Goal: Task Accomplishment & Management: Use online tool/utility

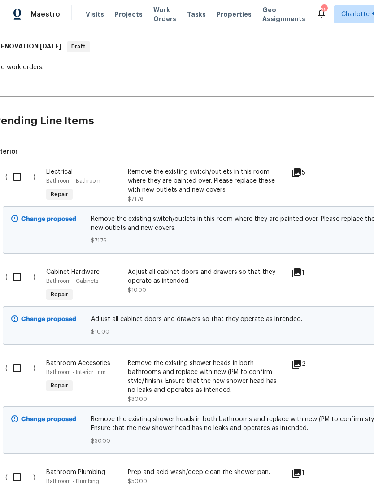
scroll to position [140, 7]
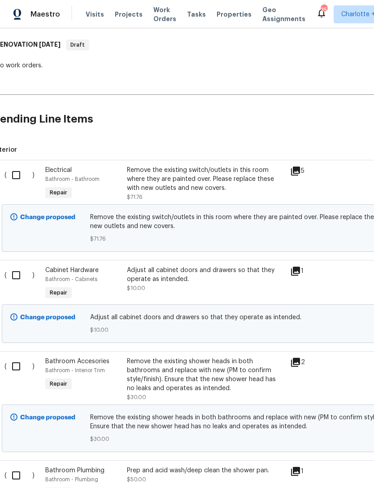
click at [17, 272] on input "checkbox" at bounding box center [20, 275] width 26 height 19
checkbox input "true"
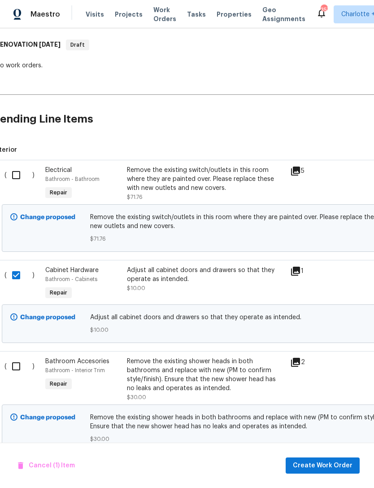
click at [13, 376] on input "checkbox" at bounding box center [20, 366] width 26 height 19
checkbox input "true"
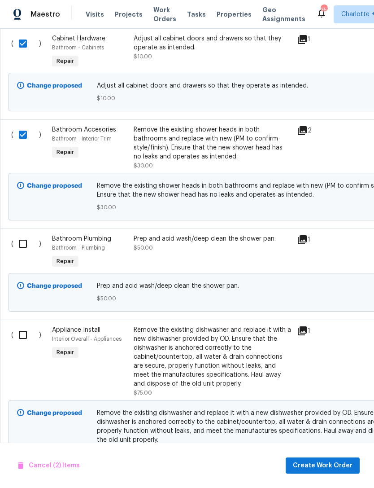
scroll to position [371, 0]
click at [30, 247] on input "checkbox" at bounding box center [26, 243] width 26 height 19
checkbox input "true"
click at [26, 336] on input "checkbox" at bounding box center [26, 334] width 26 height 19
checkbox input "true"
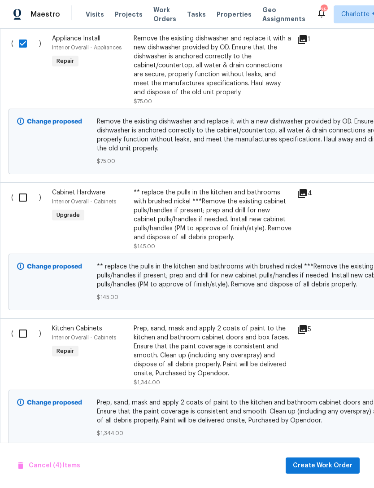
scroll to position [662, 1]
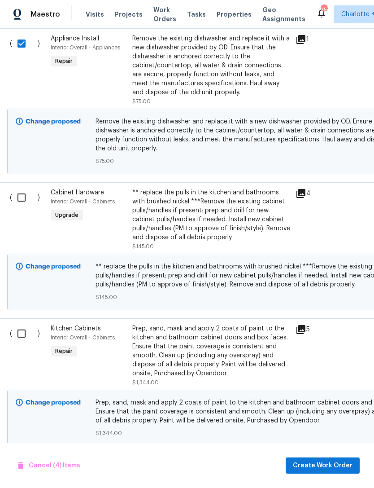
click at [22, 201] on input "checkbox" at bounding box center [25, 197] width 26 height 19
checkbox input "true"
click at [26, 335] on input "checkbox" at bounding box center [25, 333] width 26 height 19
checkbox input "true"
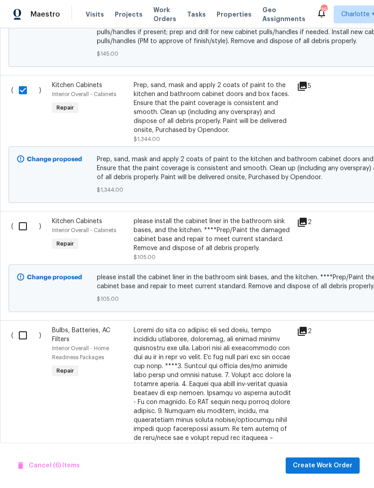
scroll to position [906, 0]
click at [17, 229] on input "checkbox" at bounding box center [26, 226] width 26 height 19
checkbox input "true"
click at [30, 345] on input "checkbox" at bounding box center [26, 335] width 26 height 19
checkbox input "true"
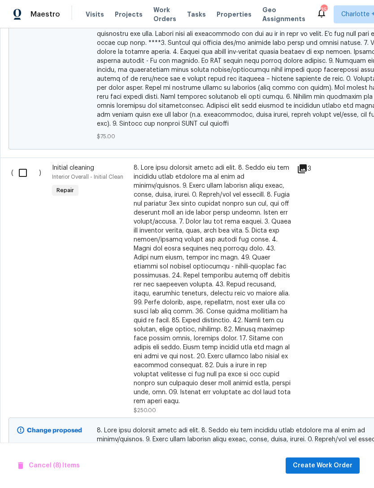
scroll to position [1438, 0]
click at [23, 172] on input "checkbox" at bounding box center [26, 172] width 26 height 19
checkbox input "true"
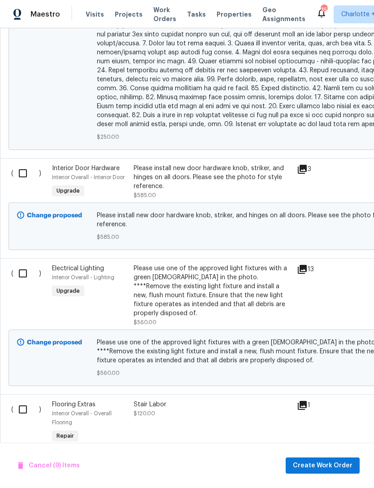
scroll to position [1851, 0]
click at [18, 168] on input "checkbox" at bounding box center [26, 173] width 26 height 19
checkbox input "true"
click at [23, 269] on input "checkbox" at bounding box center [26, 273] width 26 height 19
checkbox input "true"
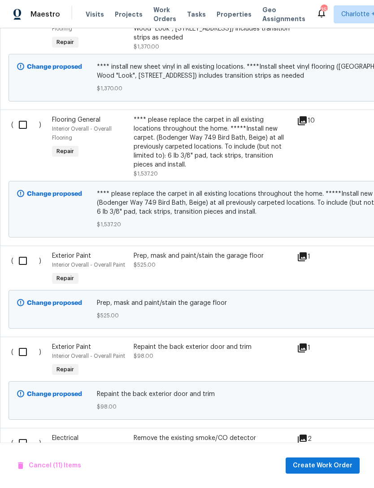
scroll to position [2345, 0]
click at [21, 342] on input "checkbox" at bounding box center [26, 351] width 26 height 19
checkbox input "true"
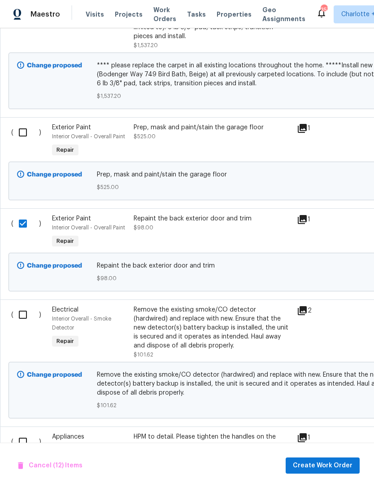
scroll to position [2473, 0]
click at [17, 305] on input "checkbox" at bounding box center [26, 314] width 26 height 19
checkbox input "true"
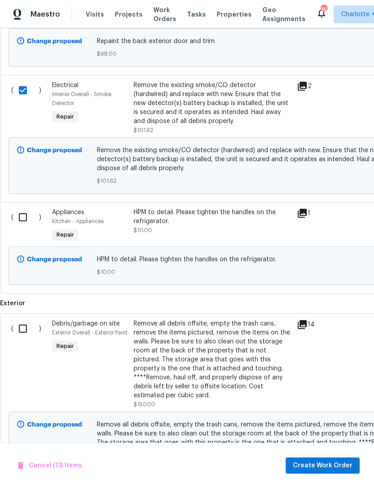
scroll to position [2698, 0]
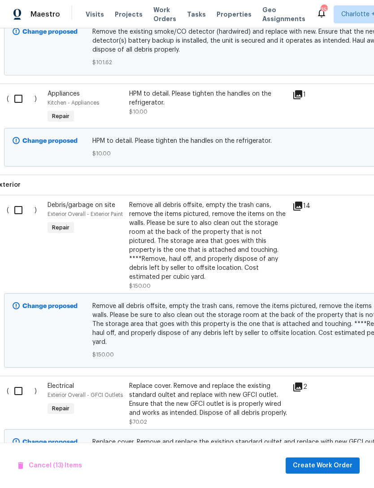
click at [20, 89] on input "checkbox" at bounding box center [22, 98] width 26 height 19
checkbox input "true"
click at [21, 201] on input "checkbox" at bounding box center [22, 210] width 26 height 19
checkbox input "true"
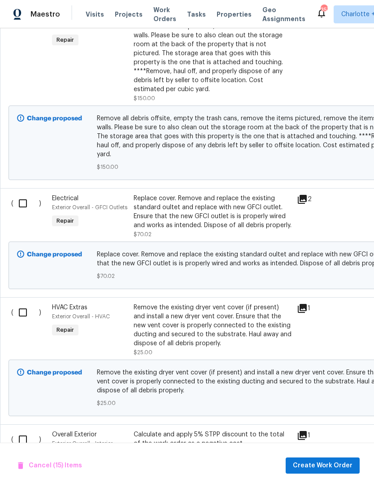
scroll to position [0, 0]
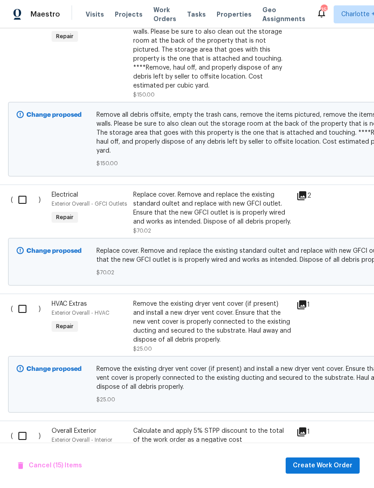
click at [30, 299] on input "checkbox" at bounding box center [26, 308] width 26 height 19
checkbox input "true"
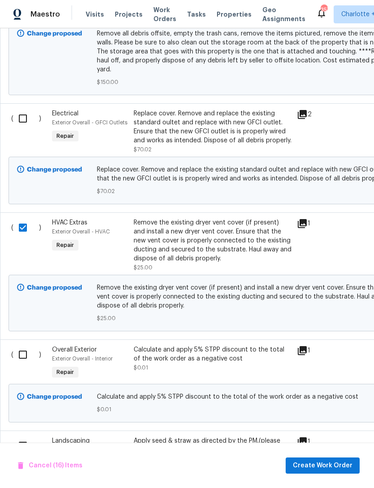
click at [26, 345] on input "checkbox" at bounding box center [26, 354] width 26 height 19
checkbox input "true"
click at [31, 436] on input "checkbox" at bounding box center [26, 445] width 26 height 19
click at [24, 436] on input "checkbox" at bounding box center [26, 445] width 26 height 19
checkbox input "false"
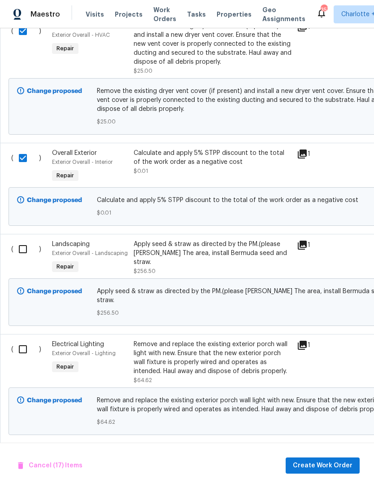
click at [25, 340] on input "checkbox" at bounding box center [26, 349] width 26 height 19
checkbox input "true"
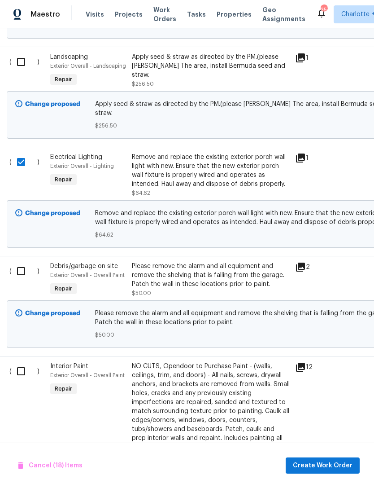
click at [24, 262] on input "checkbox" at bounding box center [25, 271] width 26 height 19
checkbox input "true"
click at [24, 362] on input "checkbox" at bounding box center [25, 371] width 26 height 19
checkbox input "true"
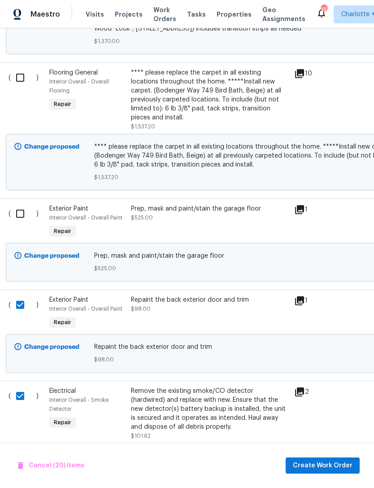
click at [26, 204] on input "checkbox" at bounding box center [24, 213] width 26 height 19
checkbox input "true"
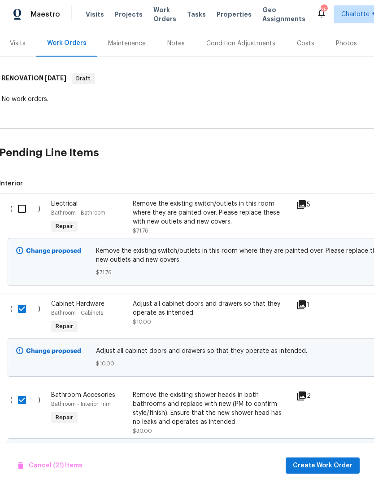
click at [24, 211] on input "checkbox" at bounding box center [26, 208] width 26 height 19
checkbox input "true"
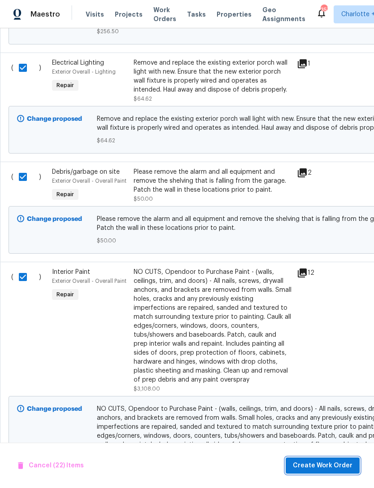
click at [324, 466] on span "Create Work Order" at bounding box center [323, 465] width 60 height 11
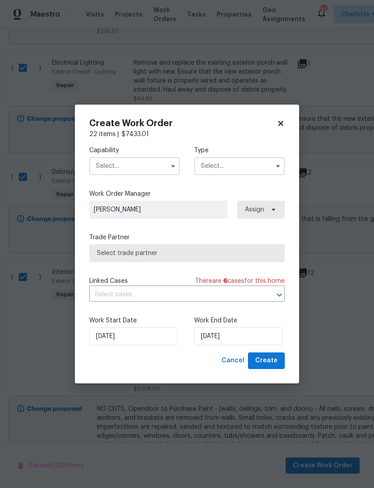
click at [156, 162] on input "text" at bounding box center [134, 166] width 91 height 18
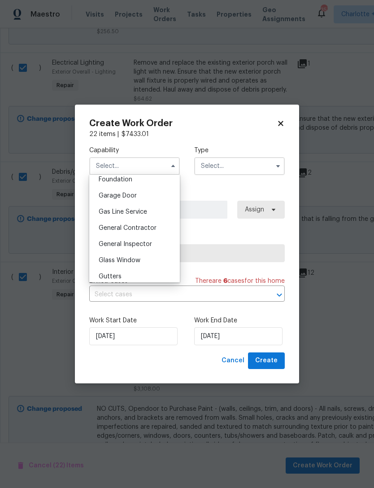
click at [159, 228] on div "General Contractor" at bounding box center [135, 228] width 86 height 16
type input "General Contractor"
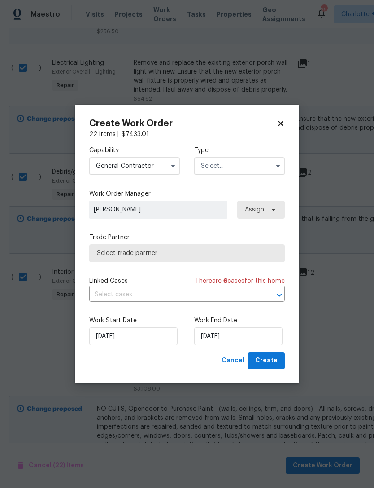
click at [231, 169] on input "text" at bounding box center [239, 166] width 91 height 18
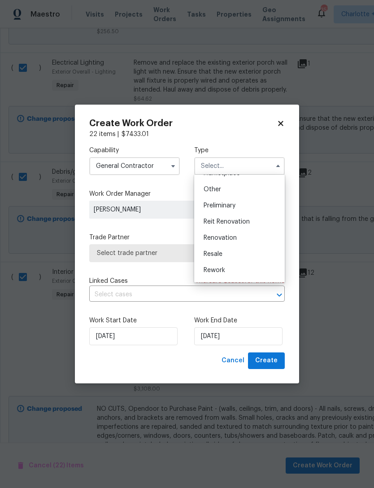
click at [251, 242] on div "Renovation" at bounding box center [240, 238] width 86 height 16
type input "Renovation"
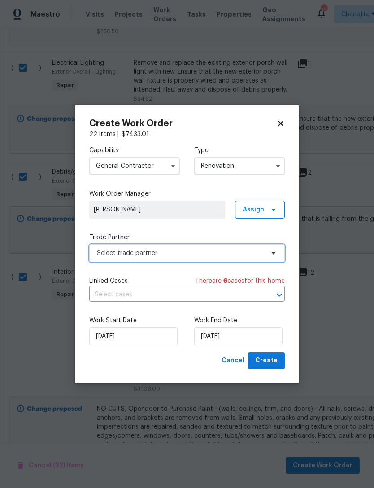
click at [251, 255] on span "Select trade partner" at bounding box center [180, 253] width 167 height 9
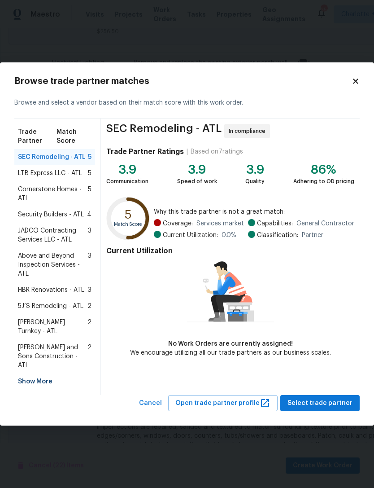
click at [49, 373] on div "Show More" at bounding box center [54, 381] width 81 height 16
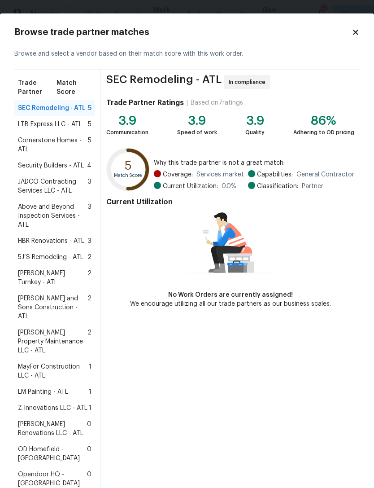
click at [66, 403] on span "Z Innovations LLC - ATL" at bounding box center [53, 407] width 70 height 9
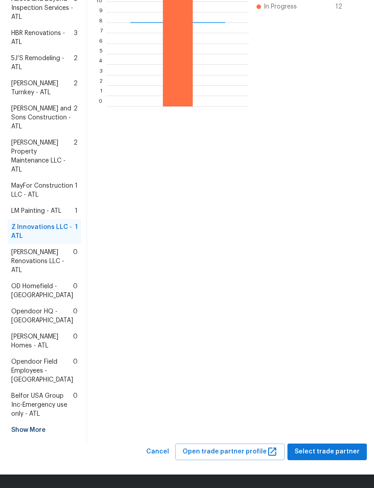
scroll to position [297, 0]
click at [329, 451] on span "Select trade partner" at bounding box center [327, 451] width 65 height 11
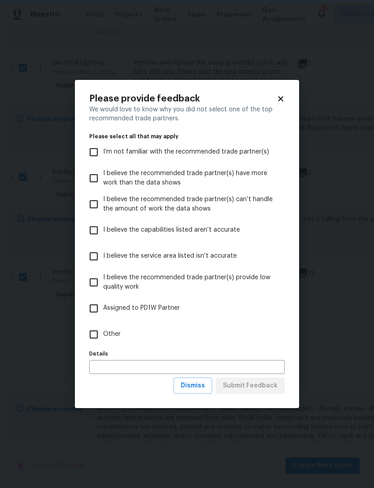
scroll to position [0, 0]
click at [99, 339] on input "Other" at bounding box center [93, 334] width 19 height 19
checkbox input "true"
click at [171, 372] on input "text" at bounding box center [187, 367] width 196 height 14
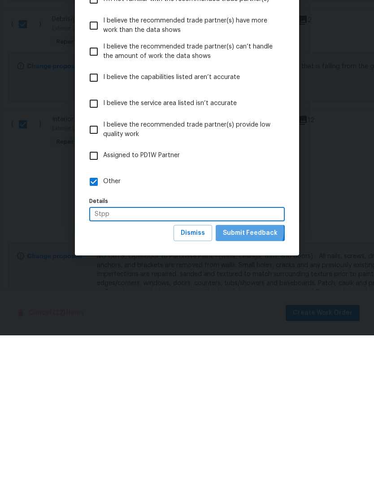
type input "Stpp"
click at [249, 380] on span "Submit Feedback" at bounding box center [250, 385] width 55 height 11
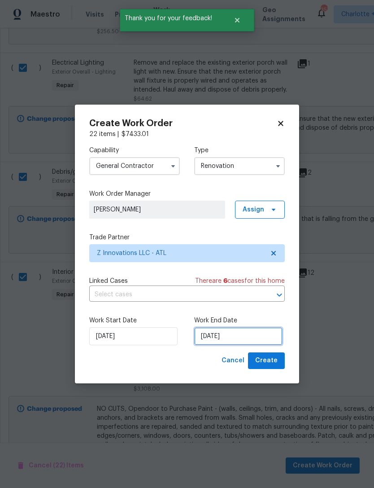
click at [254, 333] on input "[DATE]" at bounding box center [238, 336] width 88 height 18
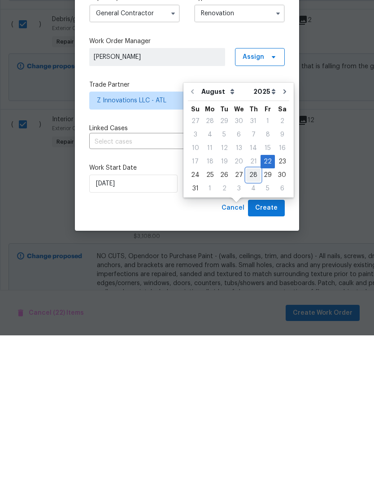
click at [252, 321] on div "28" at bounding box center [253, 327] width 14 height 13
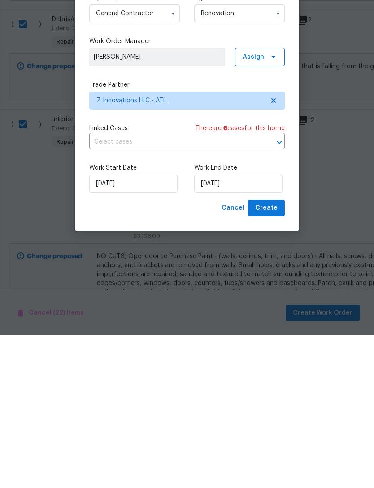
type input "[DATE]"
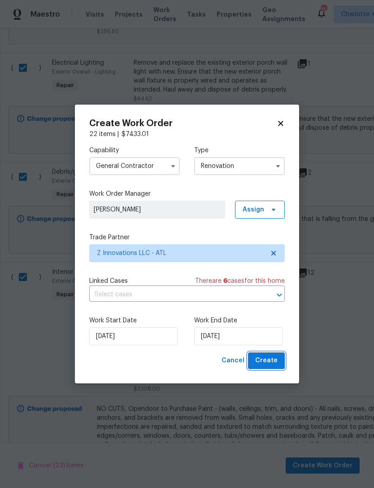
click at [273, 356] on span "Create" at bounding box center [266, 360] width 22 height 11
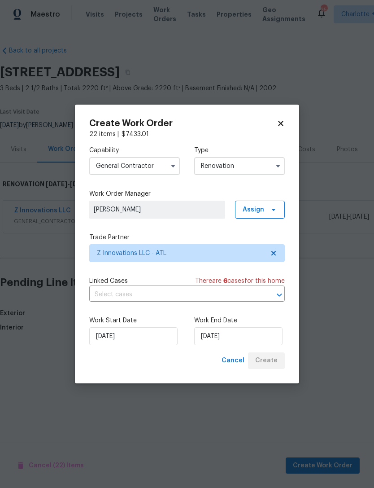
scroll to position [0, 0]
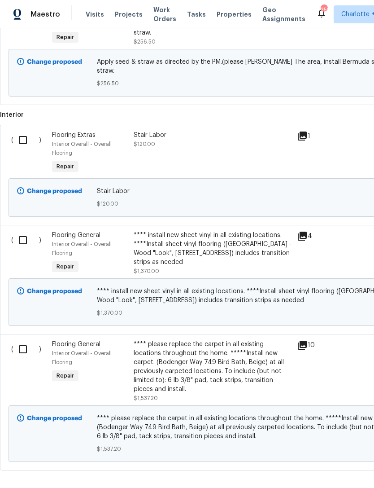
scroll to position [427, 0]
click at [33, 346] on input "checkbox" at bounding box center [26, 349] width 26 height 19
checkbox input "true"
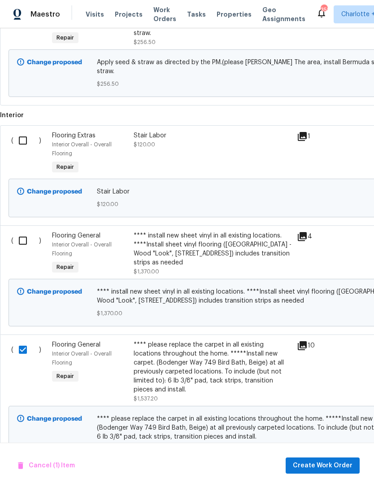
click at [27, 234] on input "checkbox" at bounding box center [26, 240] width 26 height 19
checkbox input "true"
click at [31, 132] on input "checkbox" at bounding box center [26, 140] width 26 height 19
checkbox input "true"
click at [329, 464] on span "Create Work Order" at bounding box center [323, 465] width 60 height 11
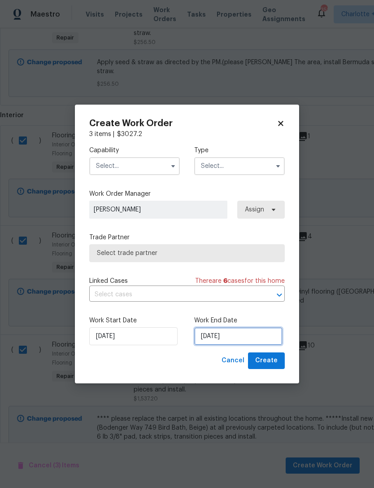
click at [242, 332] on input "[DATE]" at bounding box center [238, 336] width 88 height 18
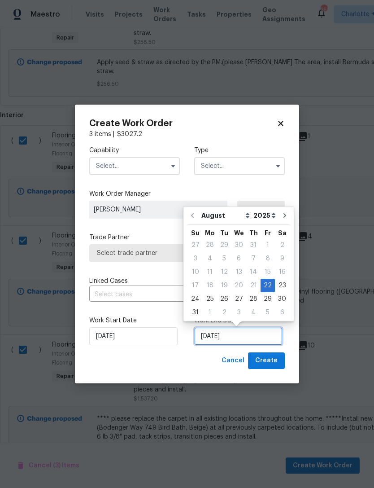
scroll to position [17, 0]
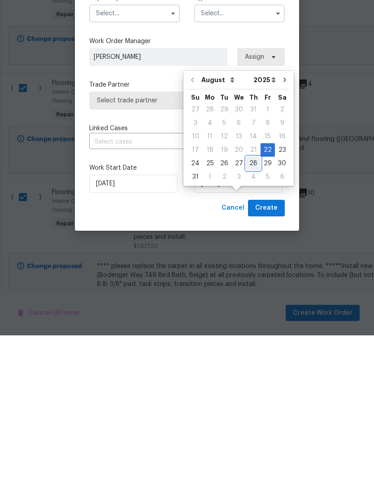
click at [251, 310] on div "28" at bounding box center [253, 316] width 14 height 13
type input "[DATE]"
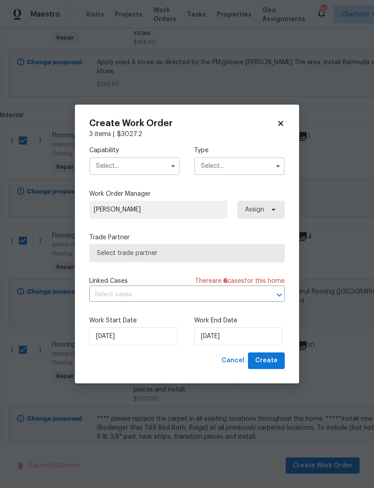
click at [151, 162] on input "text" at bounding box center [134, 166] width 91 height 18
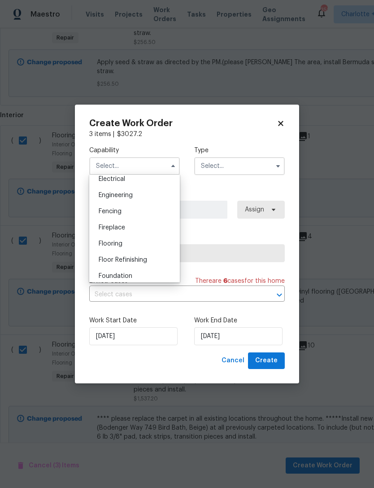
scroll to position [301, 0]
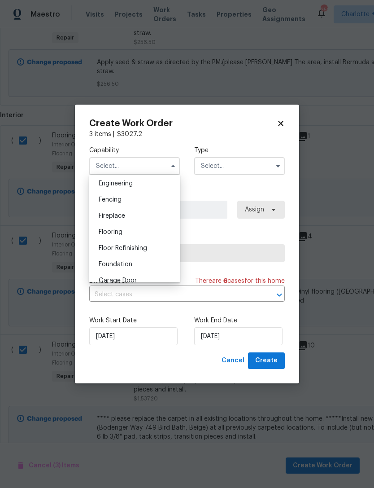
click at [156, 234] on div "Flooring" at bounding box center [135, 232] width 86 height 16
type input "Flooring"
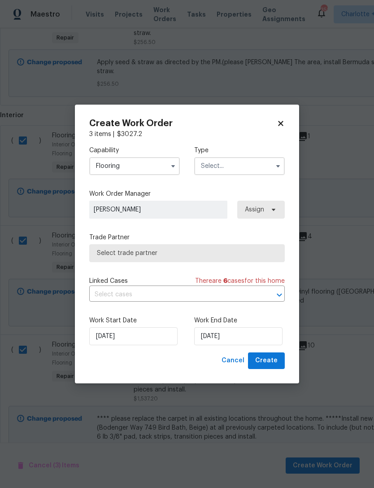
click at [246, 170] on input "text" at bounding box center [239, 166] width 91 height 18
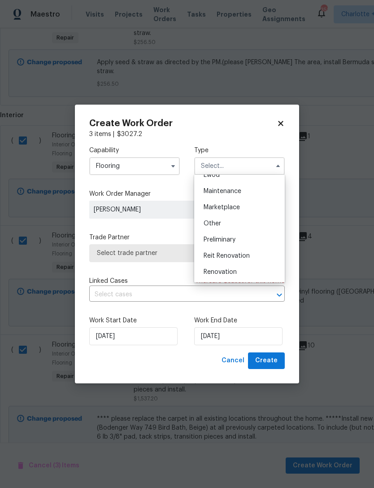
scroll to position [162, 0]
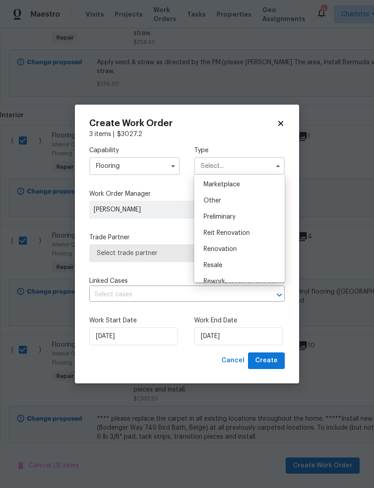
click at [249, 253] on div "Renovation" at bounding box center [240, 249] width 86 height 16
type input "Renovation"
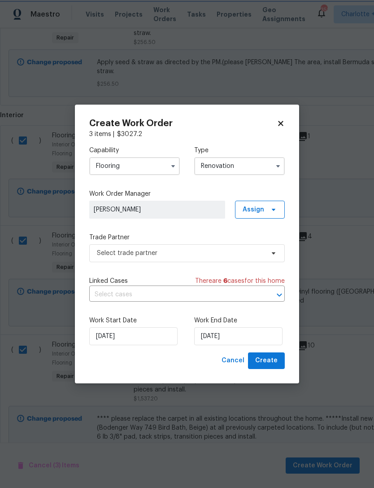
scroll to position [0, 0]
click at [237, 336] on input "[DATE]" at bounding box center [238, 336] width 88 height 18
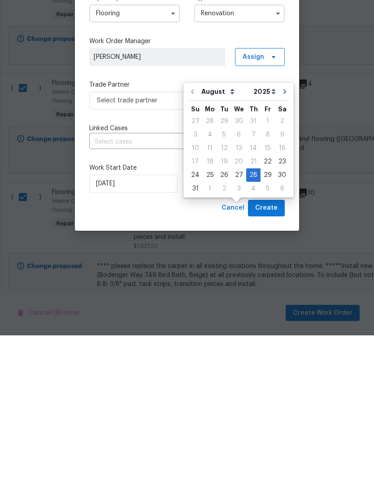
click at [169, 352] on div "Cancel Create" at bounding box center [187, 360] width 196 height 17
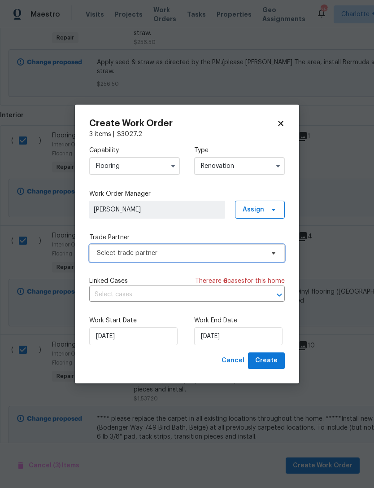
click at [199, 254] on span "Select trade partner" at bounding box center [180, 253] width 167 height 9
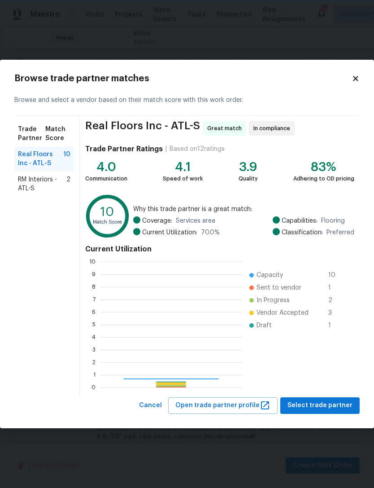
scroll to position [126, 142]
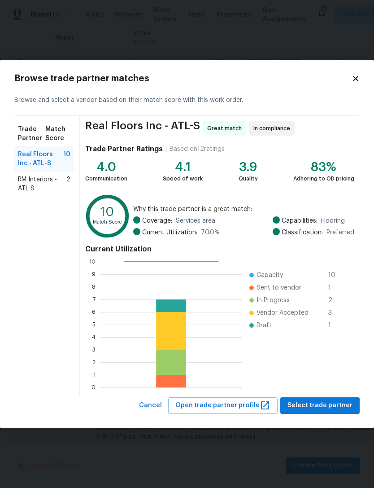
click at [44, 184] on span "RM Interiors - ATL-S" at bounding box center [42, 184] width 48 height 18
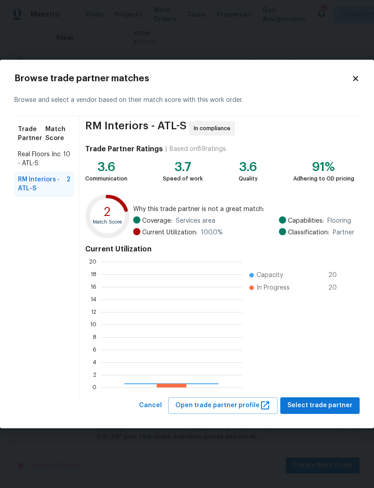
scroll to position [126, 141]
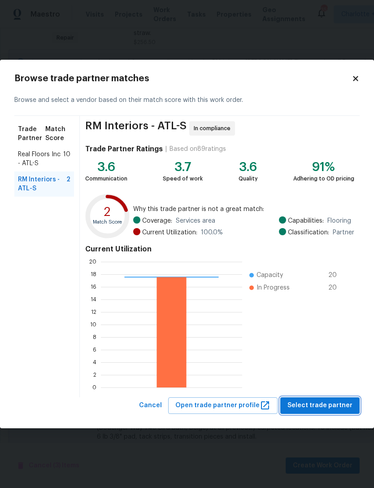
click at [338, 401] on span "Select trade partner" at bounding box center [320, 405] width 65 height 11
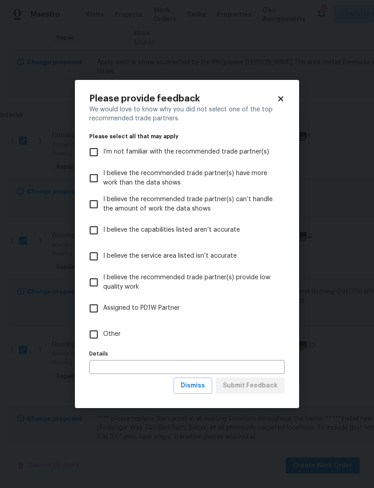
click at [94, 335] on input "Other" at bounding box center [93, 334] width 19 height 19
checkbox input "true"
click at [264, 388] on span "Submit Feedback" at bounding box center [250, 385] width 55 height 11
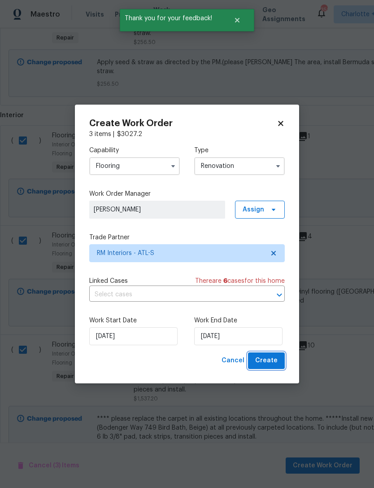
click at [270, 356] on span "Create" at bounding box center [266, 360] width 22 height 11
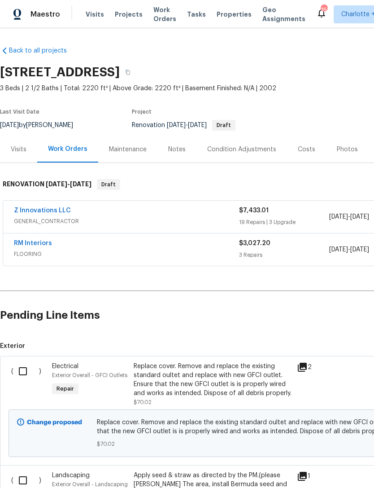
scroll to position [0, 0]
click at [53, 207] on link "Z Innovations LLC" at bounding box center [42, 210] width 57 height 6
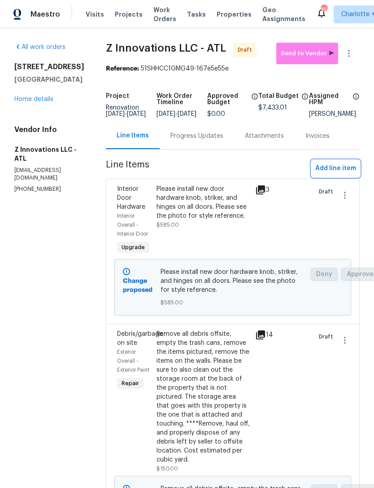
click at [336, 174] on span "Add line item" at bounding box center [336, 168] width 41 height 11
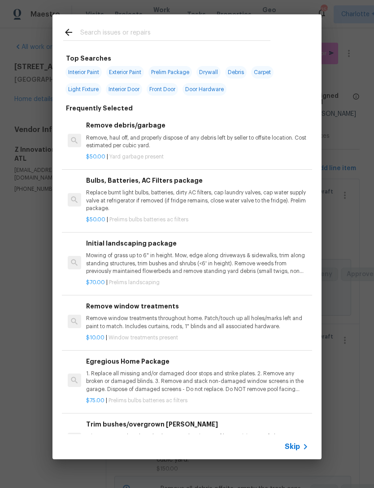
click at [171, 29] on input "text" at bounding box center [175, 33] width 190 height 13
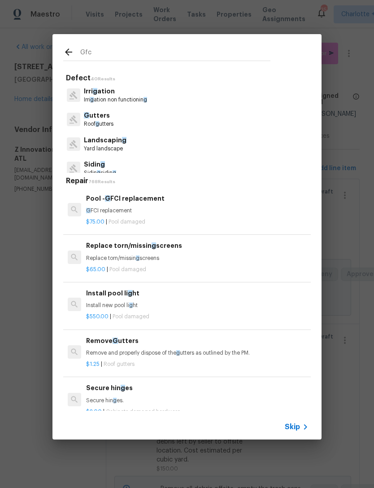
type input "Gfci"
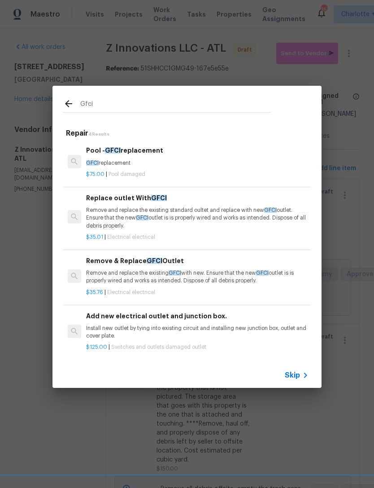
click at [157, 203] on div "Replace outlet With GFCI Remove and replace the existing standard oultet and re…" at bounding box center [197, 211] width 223 height 37
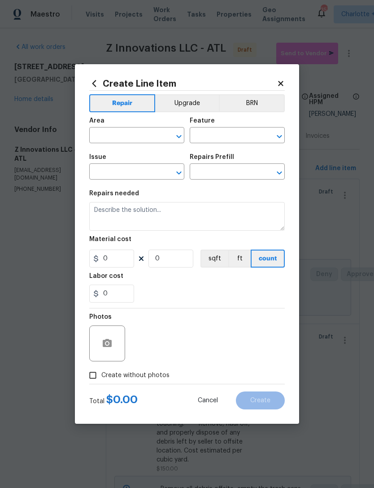
type input "Electrical"
type textarea "Remove and replace the existing standard oultet and replace with new GFCI outle…"
type input "1"
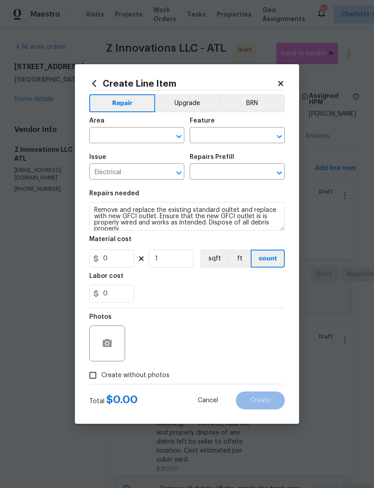
type input "Replace outlet With GFCI $35.01"
type input "35.01"
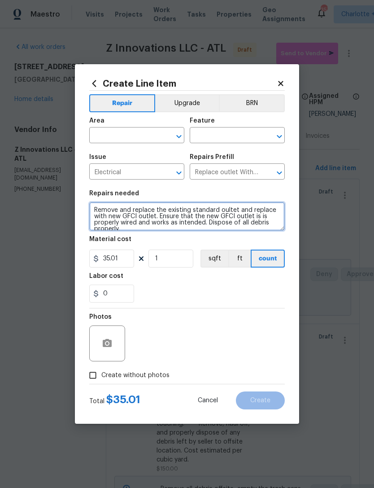
click at [98, 212] on textarea "Remove and replace the existing standard oultet and replace with new GFCI outle…" at bounding box center [187, 216] width 196 height 29
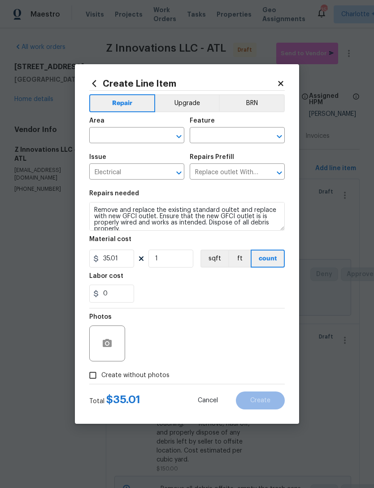
click at [110, 326] on div at bounding box center [107, 343] width 36 height 36
click at [113, 342] on button "button" at bounding box center [107, 344] width 22 height 22
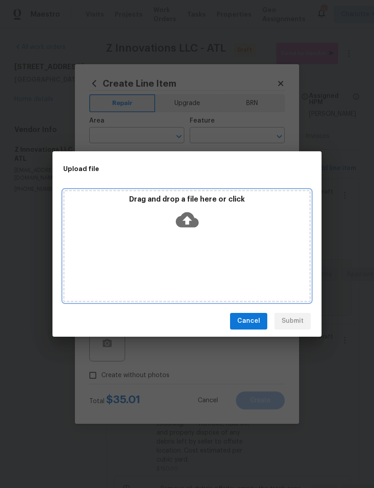
click at [188, 224] on icon at bounding box center [187, 219] width 23 height 23
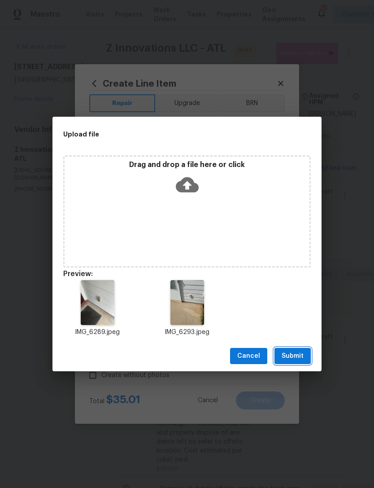
click at [297, 356] on span "Submit" at bounding box center [293, 356] width 22 height 11
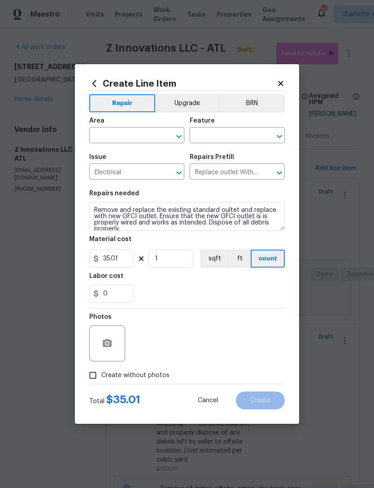
click at [141, 140] on input "text" at bounding box center [124, 136] width 70 height 14
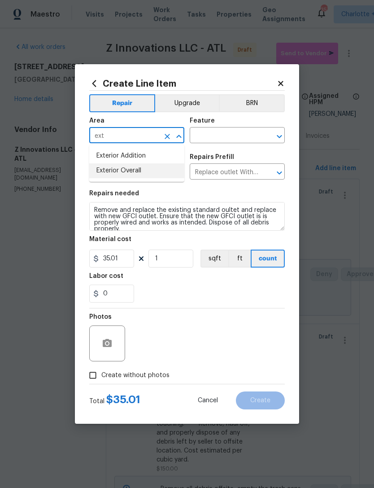
click at [150, 172] on li "Exterior Overall" at bounding box center [136, 170] width 95 height 15
type input "Exterior Overall"
click at [232, 136] on input "text" at bounding box center [225, 136] width 70 height 14
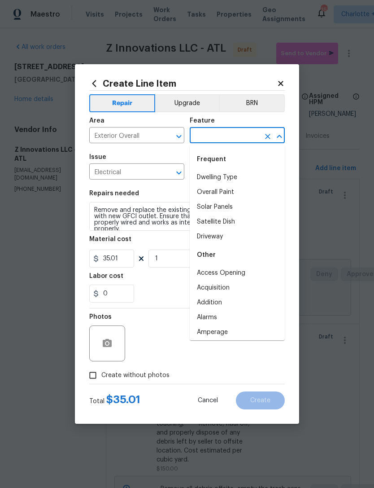
type input "g"
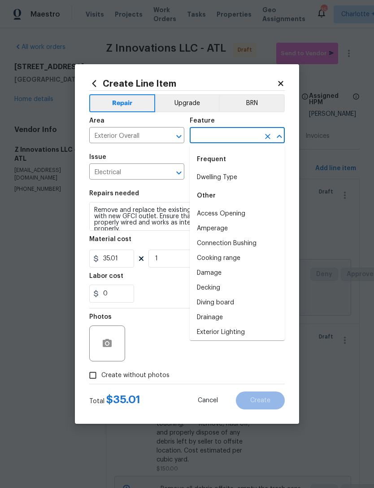
type input "f"
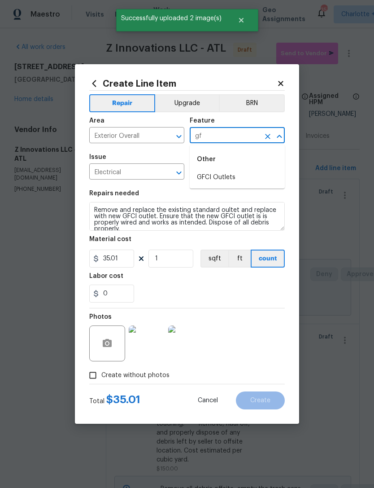
click at [224, 174] on li "GFCI Outlets" at bounding box center [237, 177] width 95 height 15
type input "GFCI Outlets"
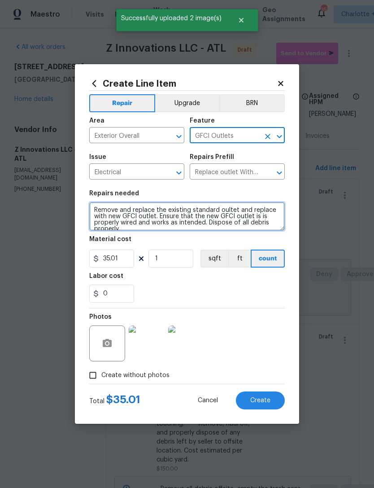
click at [94, 214] on textarea "Remove and replace the existing standard oultet and replace with new GFCI outle…" at bounding box center [187, 216] width 196 height 29
click at [157, 207] on textarea "Remove and replace the existing standard oultet and replace with new GFCI outle…" at bounding box center [187, 216] width 196 height 29
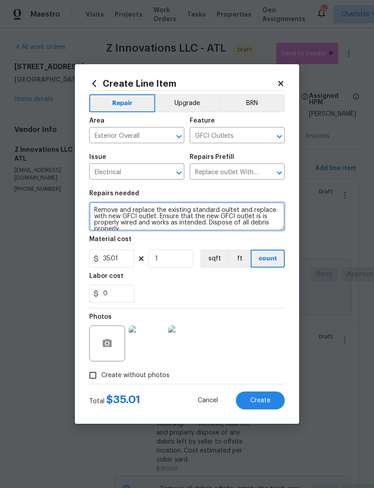
click at [169, 210] on textarea "Remove and replace the existing standard oultet and replace with new GFCI outle…" at bounding box center [187, 216] width 196 height 29
type textarea "Remove and replace the cover existing standard oultet and replace with new GFCI…"
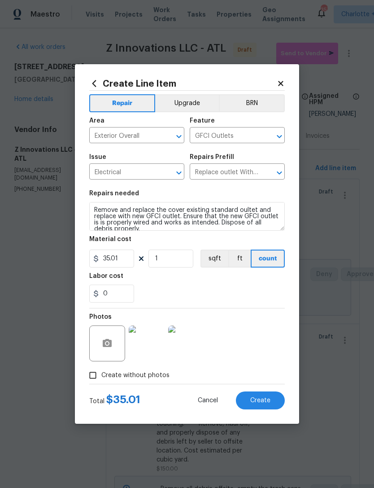
click at [217, 286] on div "0" at bounding box center [187, 294] width 196 height 18
click at [178, 261] on input "1" at bounding box center [171, 259] width 45 height 18
type input "2"
click at [210, 289] on div "0" at bounding box center [187, 294] width 196 height 18
click at [264, 398] on span "Create" at bounding box center [260, 400] width 20 height 7
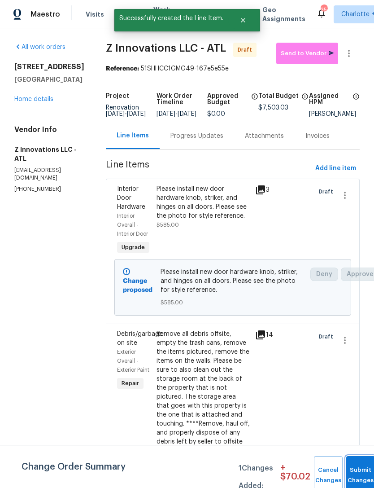
click at [355, 463] on button "Submit Changes" at bounding box center [360, 475] width 29 height 39
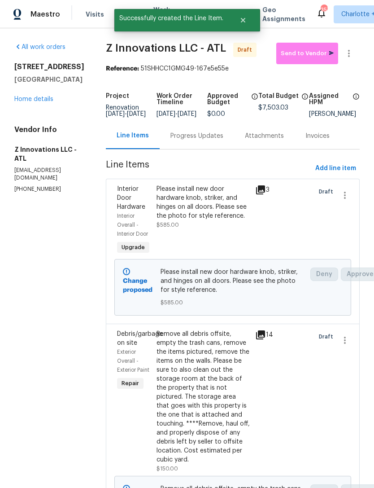
click at [40, 98] on link "Home details" at bounding box center [33, 99] width 39 height 6
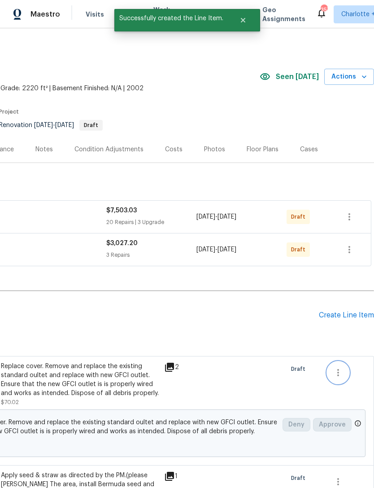
click at [336, 370] on icon "button" at bounding box center [338, 372] width 11 height 11
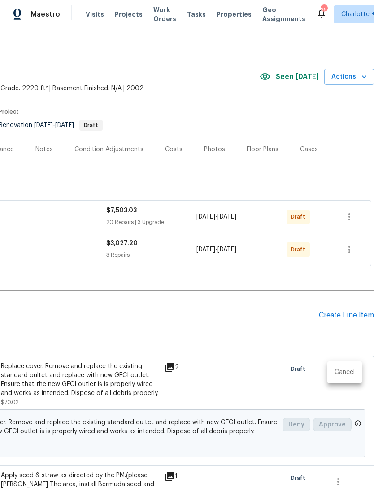
click at [349, 370] on li "Cancel" at bounding box center [345, 372] width 35 height 15
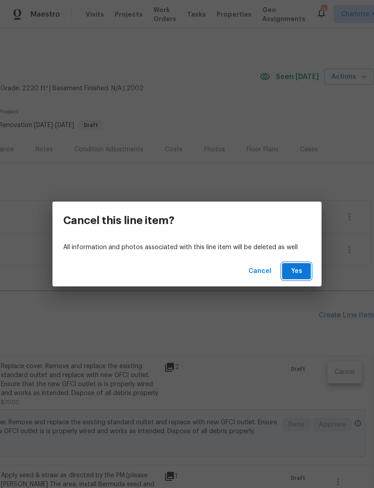
click at [298, 275] on span "Yes" at bounding box center [296, 271] width 14 height 11
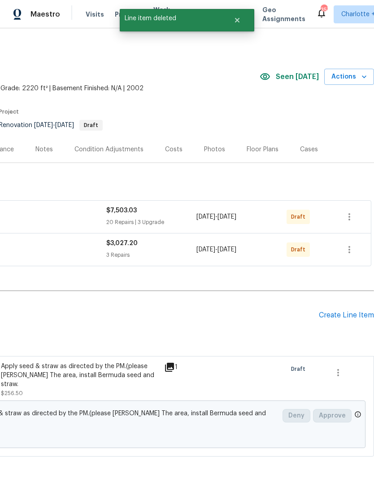
click at [342, 314] on div "Create Line Item" at bounding box center [346, 315] width 55 height 9
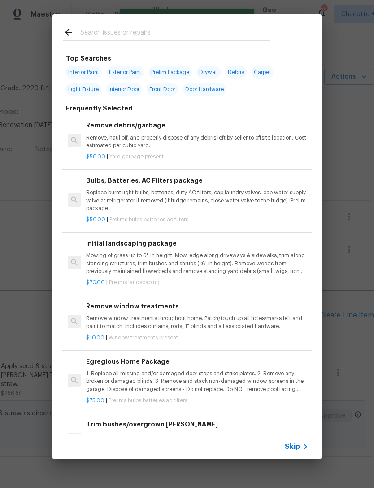
click at [153, 28] on input "text" at bounding box center [175, 33] width 190 height 13
type input "Land"
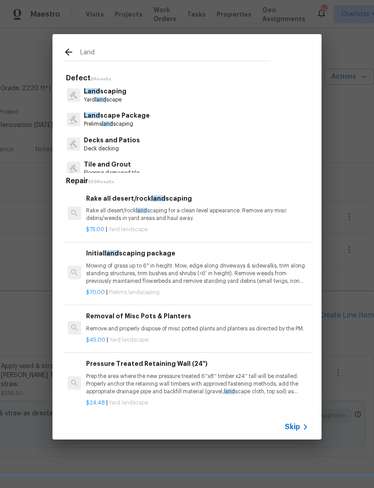
click at [137, 123] on p "Prelims land scaping" at bounding box center [117, 124] width 66 height 8
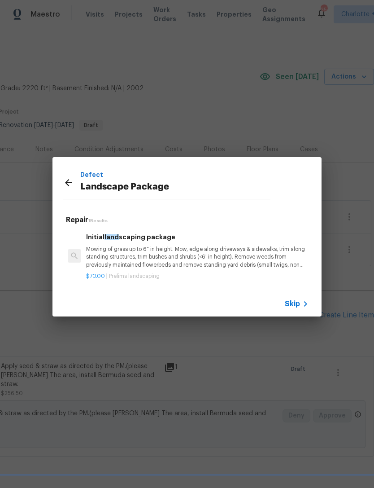
click at [177, 250] on p "Mowing of grass up to 6" in height. Mow, edge along driveways & sidewalks, trim…" at bounding box center [197, 256] width 223 height 23
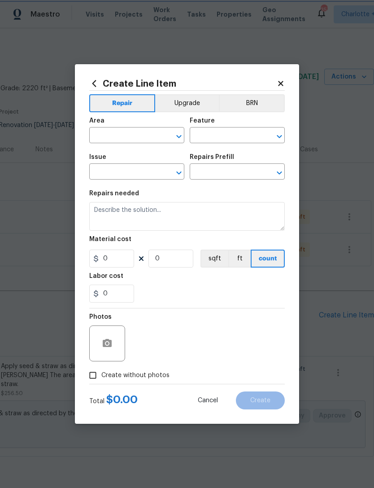
type input "Home Readiness Packages"
type input "Landscape Package"
type input "Initial landscaping package $70.00"
type textarea "Mowing of grass up to 6" in height. Mow, edge along driveways & sidewalks, trim…"
type input "70"
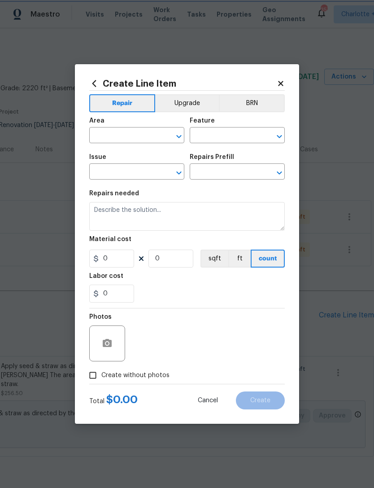
type input "1"
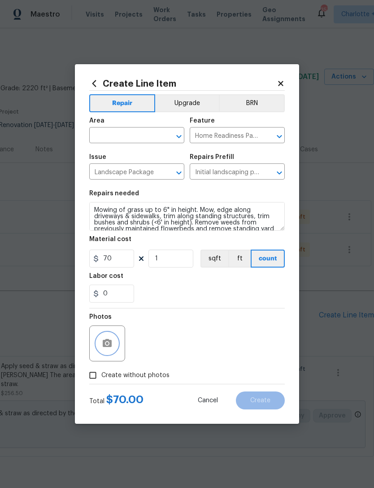
click at [111, 347] on icon "button" at bounding box center [107, 343] width 9 height 8
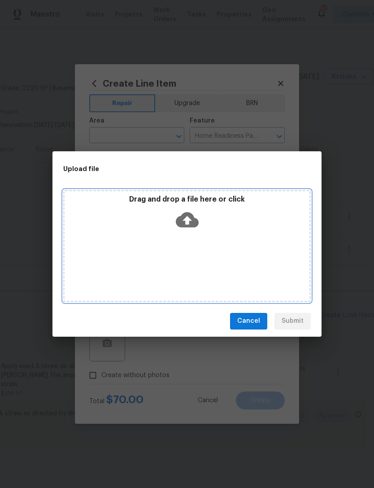
click at [198, 219] on icon at bounding box center [187, 219] width 23 height 23
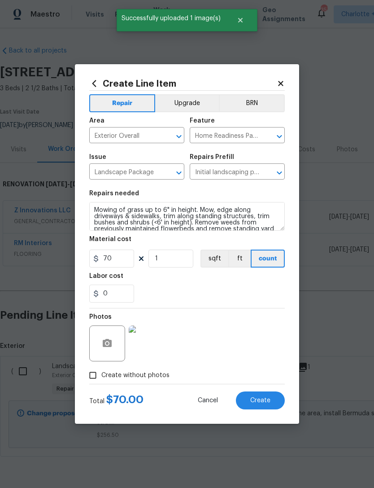
scroll to position [0, 133]
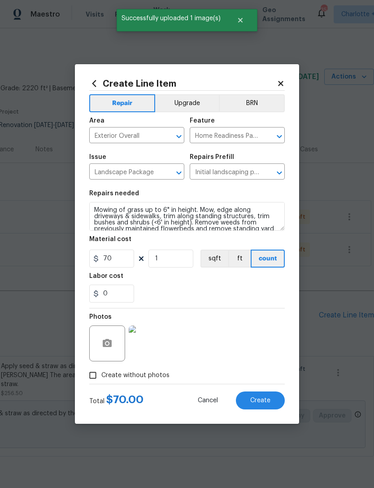
click at [264, 399] on span "Create" at bounding box center [260, 400] width 20 height 7
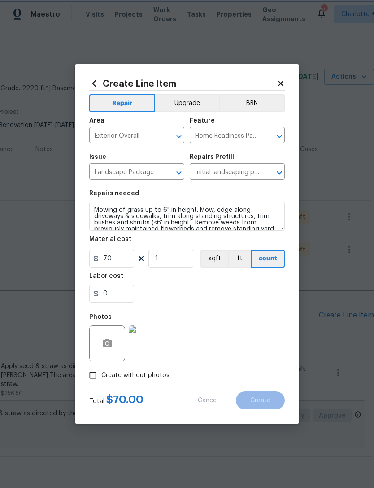
type input "0"
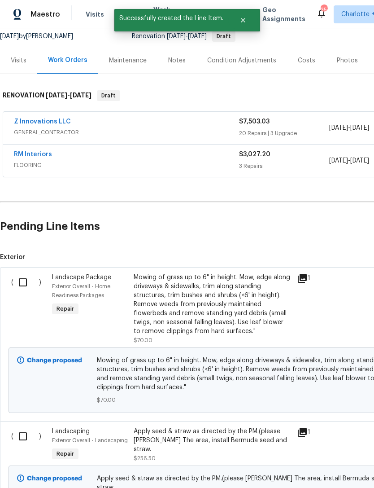
scroll to position [89, 0]
click at [23, 276] on input "checkbox" at bounding box center [26, 282] width 26 height 19
checkbox input "true"
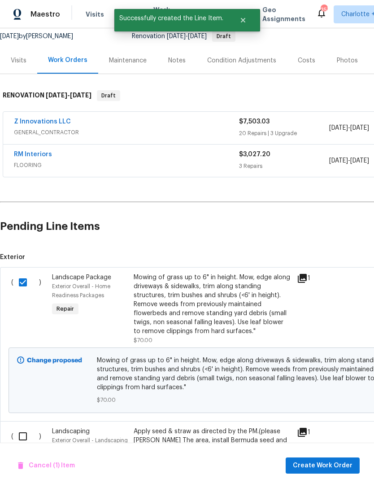
click at [22, 443] on input "checkbox" at bounding box center [26, 436] width 26 height 19
checkbox input "true"
click at [326, 458] on button "Create Work Order" at bounding box center [323, 465] width 74 height 17
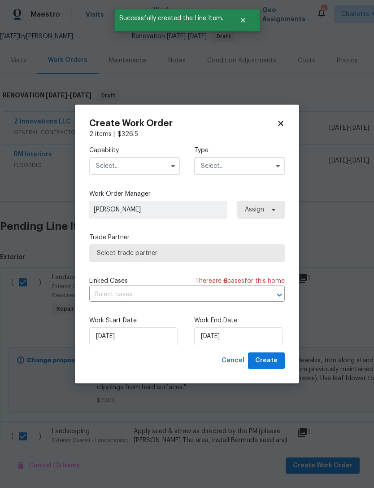
click at [141, 169] on input "text" at bounding box center [134, 166] width 91 height 18
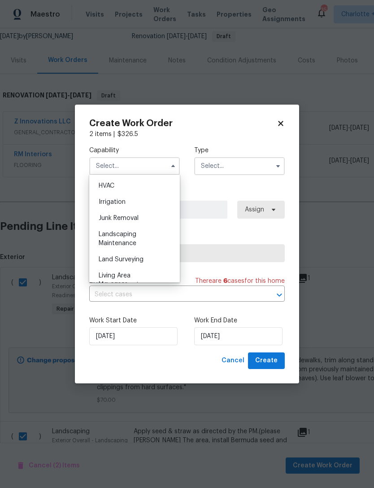
scroll to position [541, 0]
click at [139, 238] on div "Landscaping Maintenance" at bounding box center [135, 239] width 86 height 25
type input "Landscaping Maintenance"
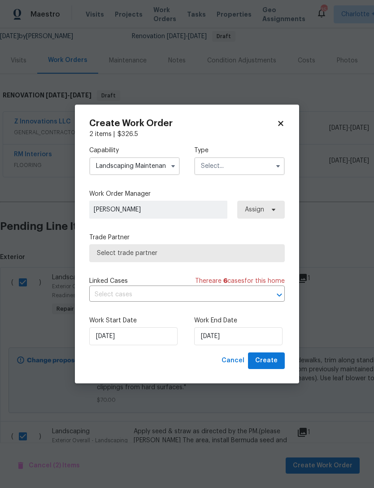
click at [251, 169] on input "text" at bounding box center [239, 166] width 91 height 18
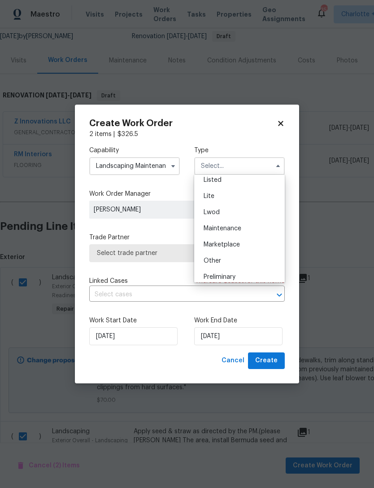
scroll to position [142, 0]
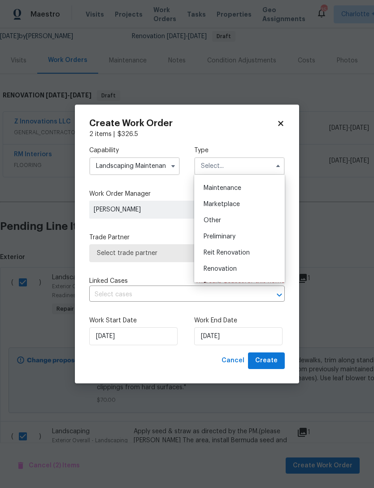
click at [246, 270] on div "Renovation" at bounding box center [240, 269] width 86 height 16
type input "Renovation"
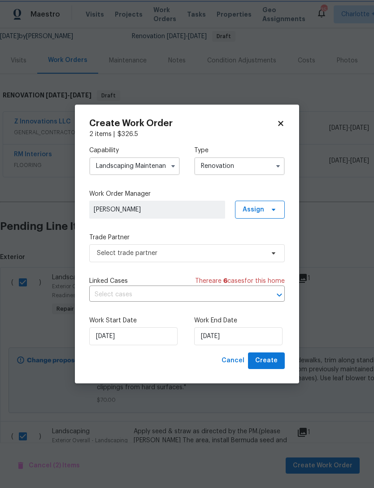
scroll to position [0, 0]
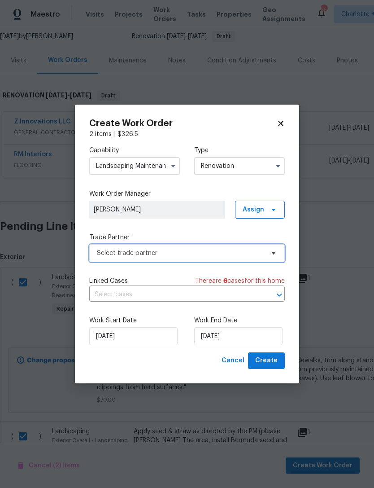
click at [220, 253] on span "Select trade partner" at bounding box center [180, 253] width 167 height 9
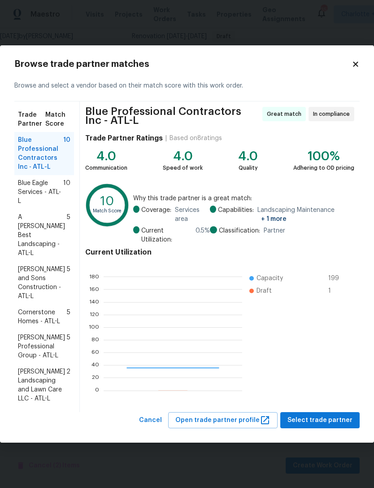
scroll to position [126, 139]
click at [44, 265] on span "Reyes and Sons Construction - ATL-L" at bounding box center [42, 283] width 49 height 36
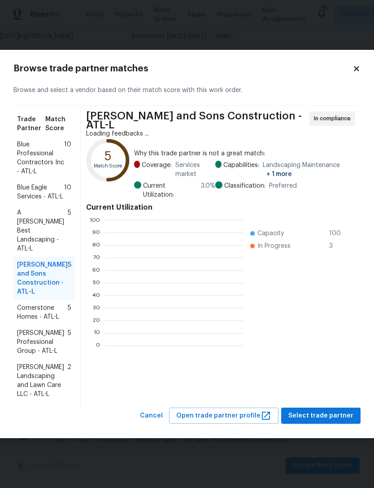
scroll to position [1, 1]
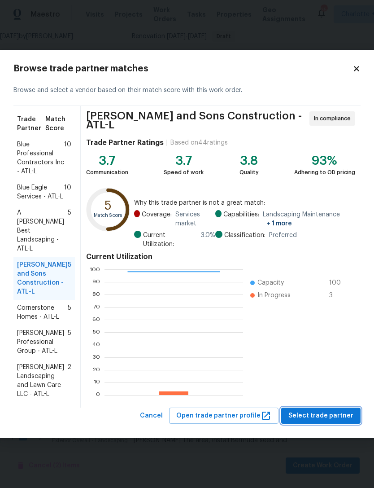
click at [325, 408] on button "Select trade partner" at bounding box center [320, 416] width 79 height 17
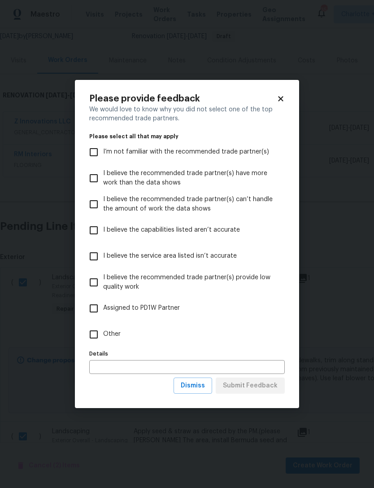
click at [96, 335] on input "Other" at bounding box center [93, 334] width 19 height 19
checkbox input "true"
click at [260, 386] on span "Submit Feedback" at bounding box center [250, 385] width 55 height 11
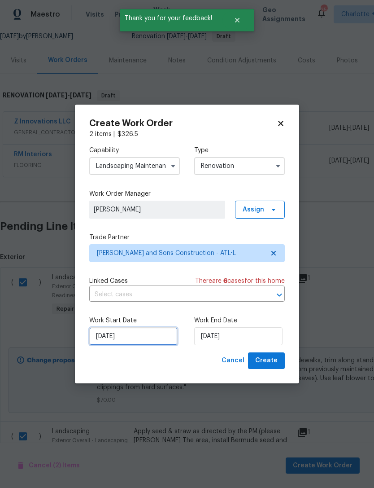
click at [153, 338] on input "[DATE]" at bounding box center [133, 336] width 88 height 18
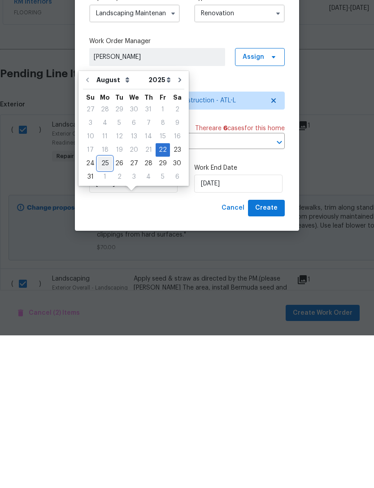
click at [106, 310] on div "25" at bounding box center [105, 316] width 14 height 13
type input "8/25/2025"
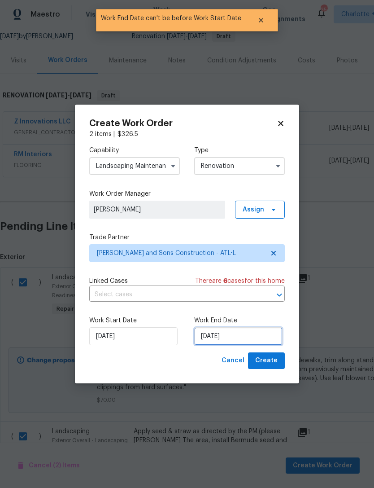
click at [244, 339] on input "8/25/2025" at bounding box center [238, 336] width 88 height 18
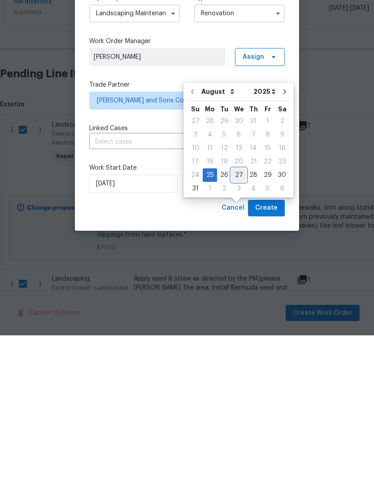
click at [237, 321] on div "27" at bounding box center [239, 327] width 15 height 13
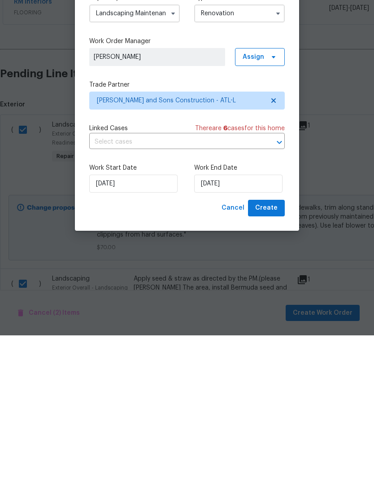
type input "8/27/2025"
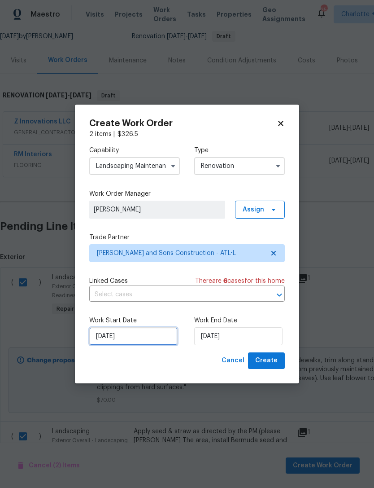
click at [148, 340] on input "8/25/2025" at bounding box center [133, 336] width 88 height 18
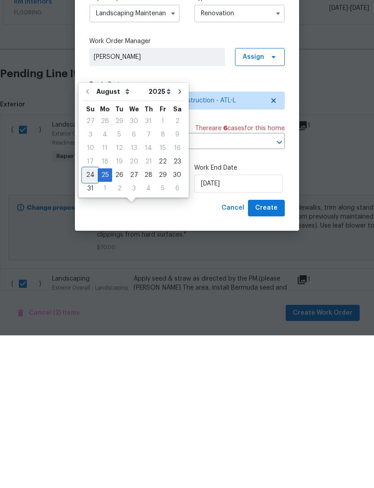
click at [89, 321] on div "24" at bounding box center [90, 327] width 15 height 13
type input "8/24/2025"
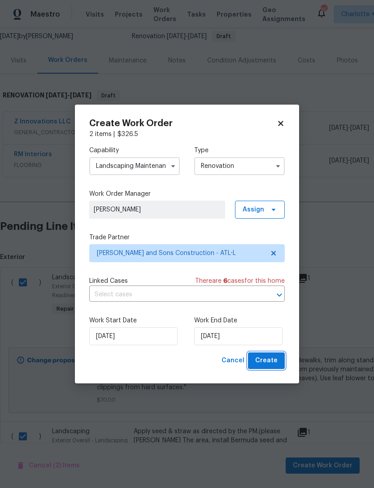
click at [268, 360] on span "Create" at bounding box center [266, 360] width 22 height 11
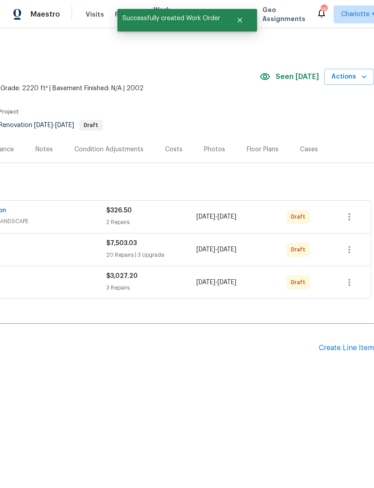
scroll to position [0, 133]
click at [347, 284] on icon "button" at bounding box center [349, 282] width 11 height 11
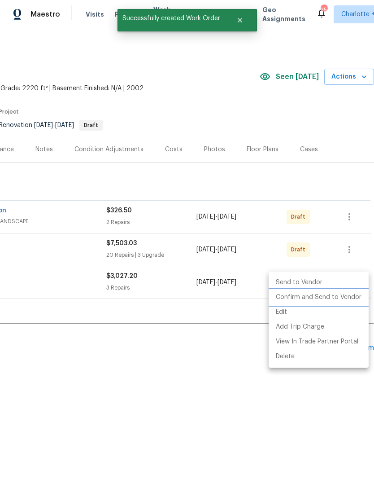
click at [333, 295] on li "Confirm and Send to Vendor" at bounding box center [319, 297] width 100 height 15
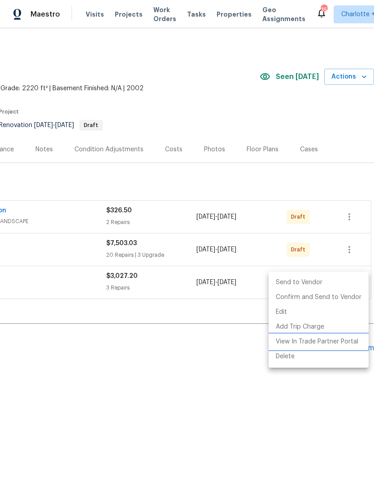
click at [352, 334] on li "View In Trade Partner Portal" at bounding box center [319, 341] width 100 height 15
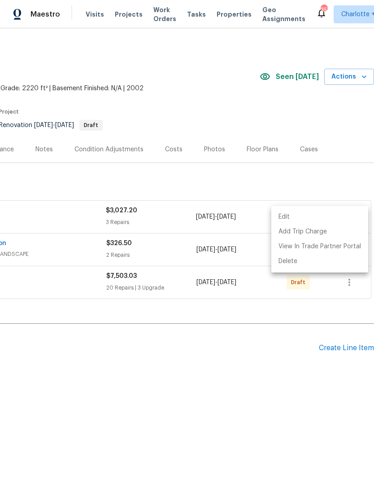
click at [295, 326] on div at bounding box center [187, 244] width 374 height 488
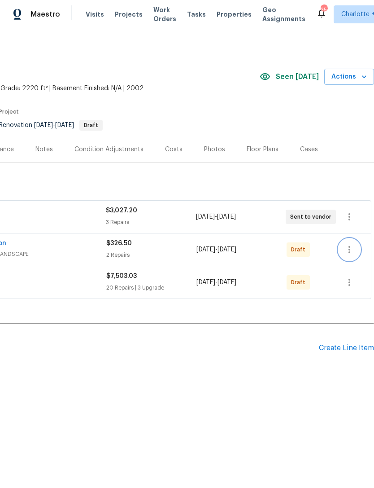
click at [352, 248] on icon "button" at bounding box center [349, 249] width 11 height 11
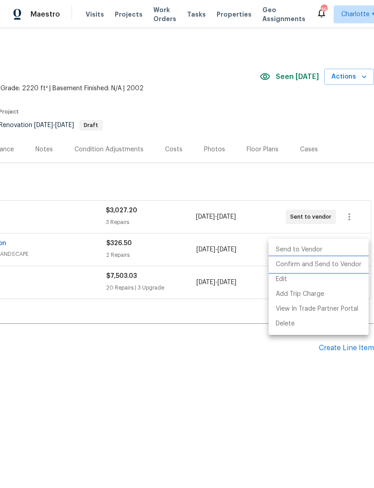
click at [329, 262] on li "Confirm and Send to Vendor" at bounding box center [319, 264] width 100 height 15
click at [258, 362] on div at bounding box center [187, 244] width 374 height 488
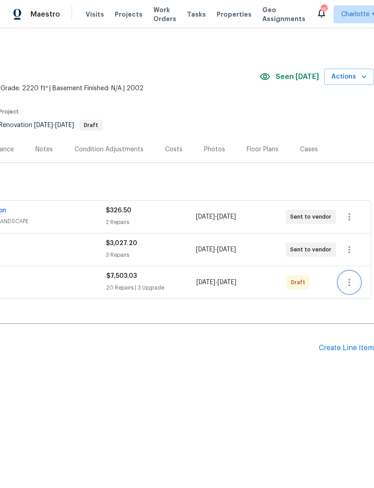
click at [353, 287] on icon "button" at bounding box center [349, 282] width 11 height 11
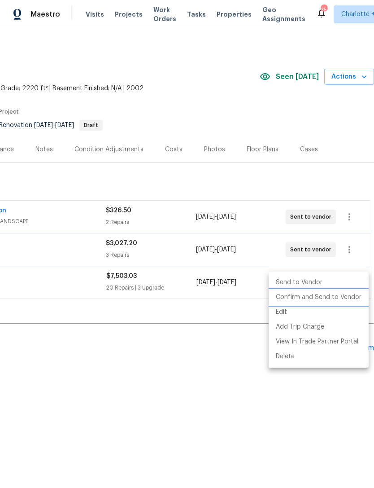
click at [326, 298] on li "Confirm and Send to Vendor" at bounding box center [319, 297] width 100 height 15
click at [257, 386] on div at bounding box center [187, 244] width 374 height 488
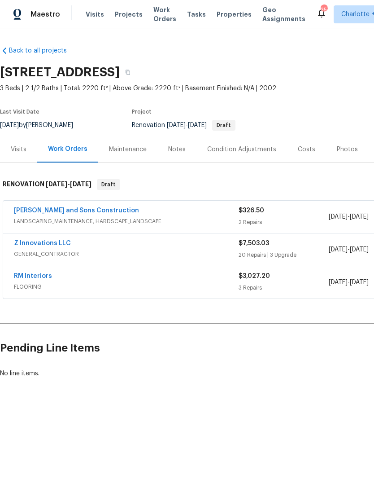
scroll to position [0, 0]
click at [51, 246] on link "Z Innovations LLC" at bounding box center [42, 243] width 57 height 6
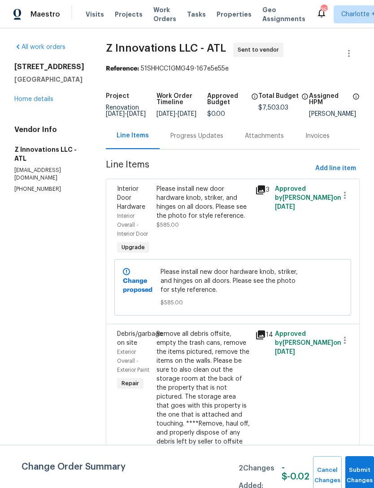
click at [46, 149] on h5 "Z Innovations LLC - ATL" at bounding box center [49, 154] width 70 height 18
click at [54, 149] on h5 "Z Innovations LLC - ATL" at bounding box center [49, 154] width 70 height 18
copy div "Z Innovations LLC - ATL reno@zinnovationsga.com (470) 210-1536"
click at [197, 140] on div "Progress Updates" at bounding box center [197, 135] width 53 height 9
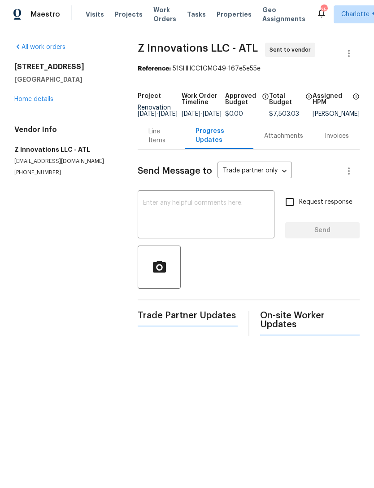
click at [215, 210] on textarea at bounding box center [206, 215] width 126 height 31
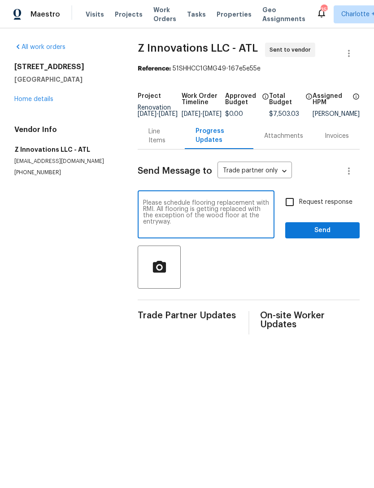
type textarea "Please schedule flooring replacement with RMI. All flooring is getting replaced…"
click at [287, 203] on input "Request response" at bounding box center [290, 202] width 19 height 19
checkbox input "true"
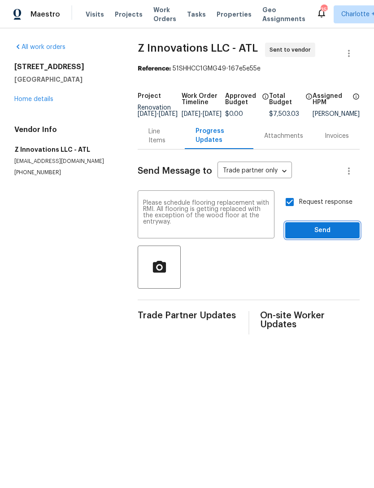
click at [318, 236] on span "Send" at bounding box center [323, 230] width 60 height 11
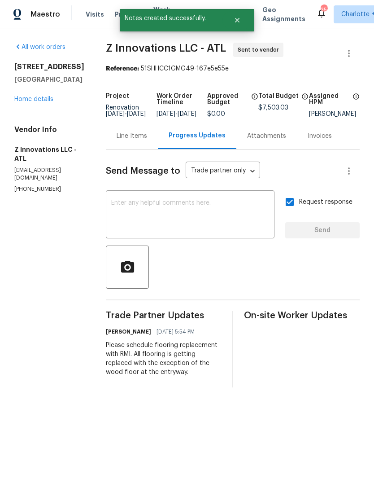
click at [48, 100] on link "Home details" at bounding box center [33, 99] width 39 height 6
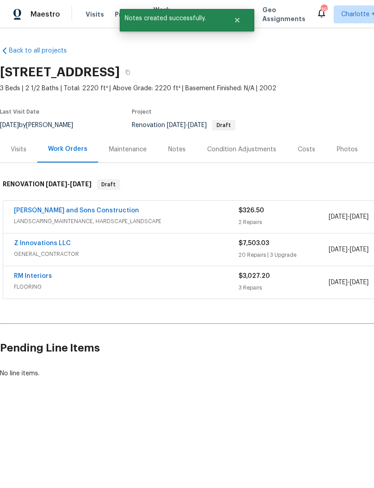
click at [46, 278] on link "RM Interiors" at bounding box center [33, 276] width 38 height 6
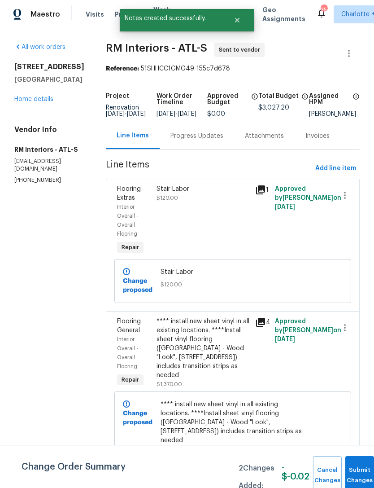
click at [202, 140] on div "Progress Updates" at bounding box center [197, 135] width 53 height 9
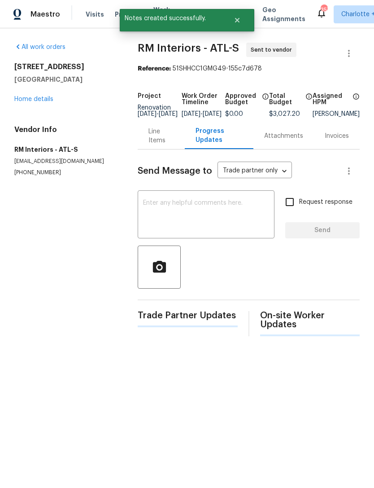
click at [194, 226] on textarea at bounding box center [206, 215] width 126 height 31
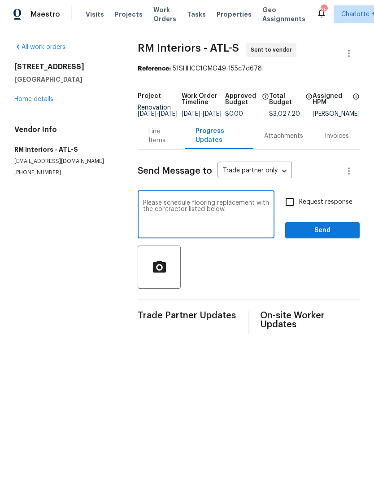
click at [255, 219] on textarea "Please schedule flooring replacement with the contractor listed below." at bounding box center [206, 215] width 126 height 31
paste textarea "Z Innovations LLC - ATL reno@zinnovationsga.com (470) 210-1536"
type textarea "Please schedule flooring replacement with the contractor listed below. Z Innova…"
click at [291, 209] on input "Request response" at bounding box center [290, 202] width 19 height 19
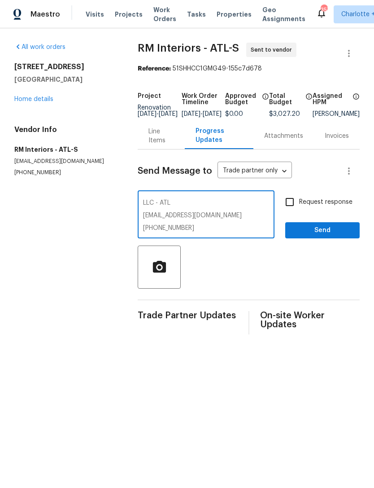
checkbox input "true"
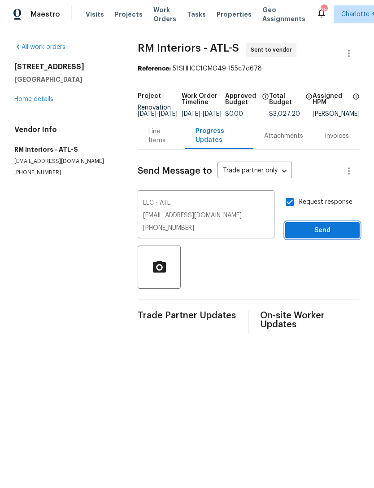
click at [320, 236] on span "Send" at bounding box center [323, 230] width 60 height 11
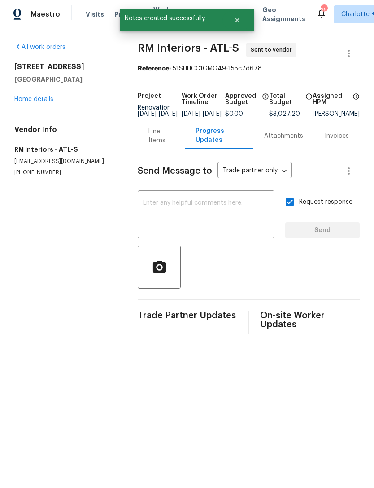
scroll to position [0, 0]
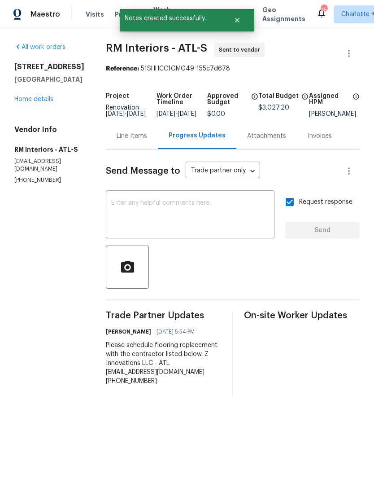
click at [47, 94] on div "9562 Lakeview Cir Union City, GA 30291 Home details" at bounding box center [49, 82] width 70 height 41
click at [39, 100] on link "Home details" at bounding box center [33, 99] width 39 height 6
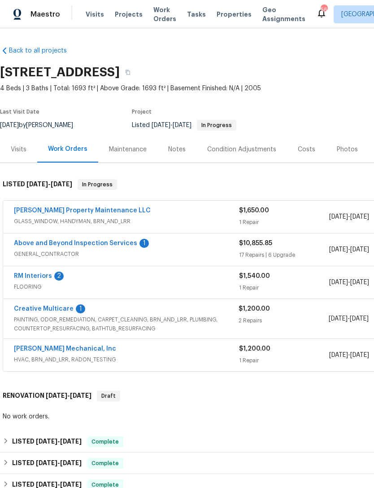
click at [175, 148] on div "Notes" at bounding box center [177, 149] width 18 height 9
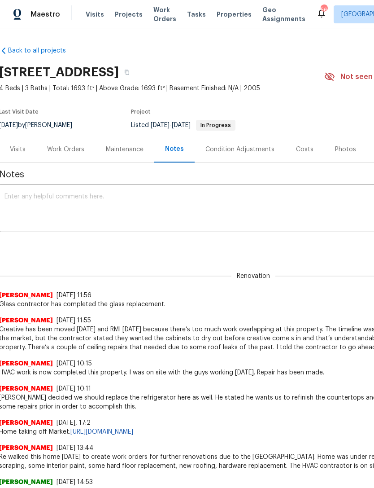
scroll to position [0, 1]
click at [69, 149] on div "Work Orders" at bounding box center [65, 149] width 37 height 9
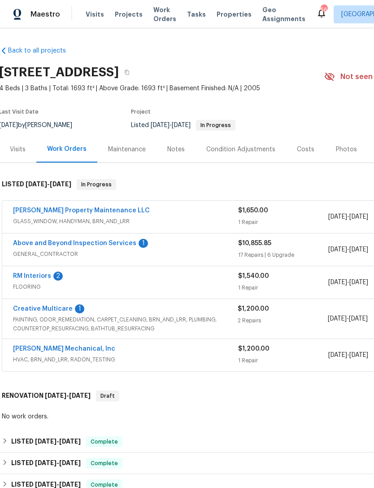
click at [97, 240] on link "Above and Beyond Inspection Services" at bounding box center [74, 243] width 123 height 6
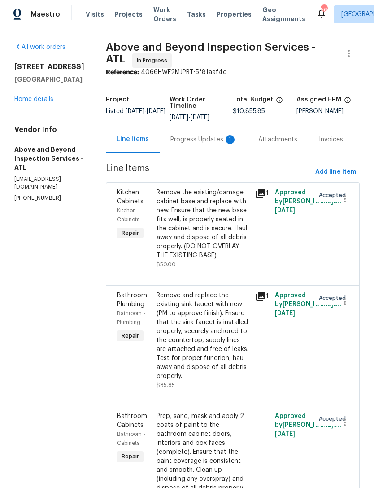
click at [210, 144] on div "Progress Updates 1" at bounding box center [204, 139] width 66 height 9
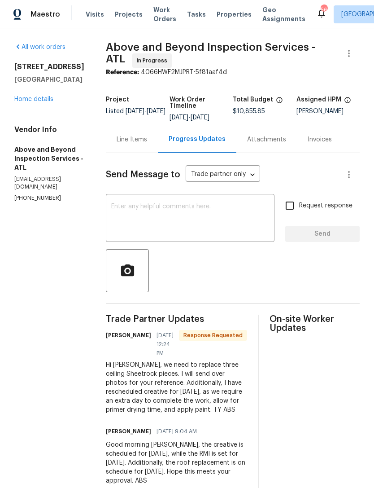
click at [221, 215] on textarea at bounding box center [190, 218] width 158 height 31
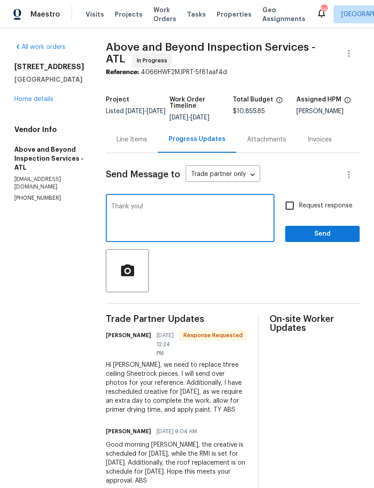
type textarea "Thank you!"
click at [319, 239] on span "Send" at bounding box center [323, 233] width 60 height 11
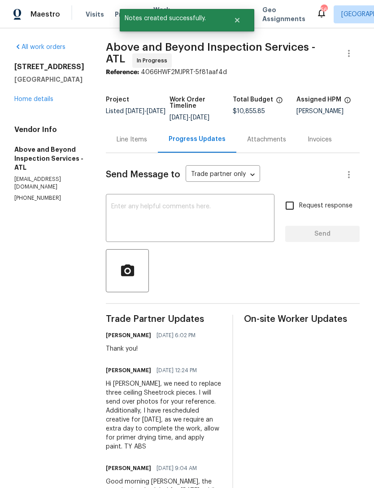
click at [41, 102] on link "Home details" at bounding box center [33, 99] width 39 height 6
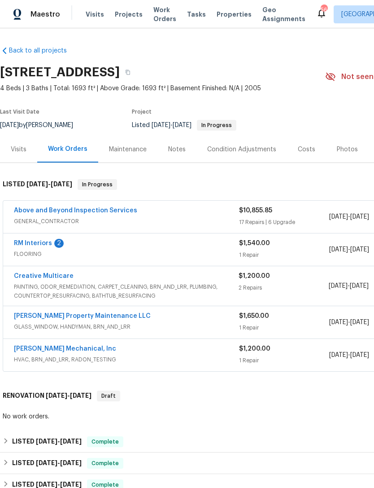
click at [96, 204] on div "Above and Beyond Inspection Services GENERAL_CONTRACTOR $10,855.85 17 Repairs |…" at bounding box center [253, 217] width 501 height 32
click at [122, 209] on link "Above and Beyond Inspection Services" at bounding box center [75, 210] width 123 height 6
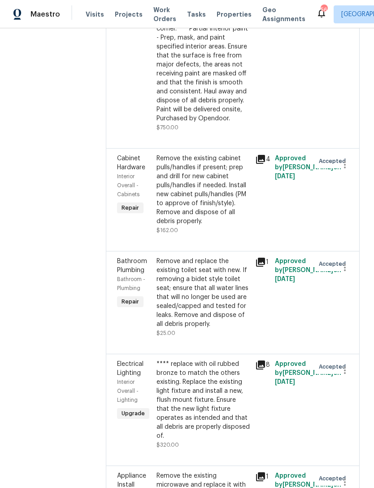
scroll to position [2319, 0]
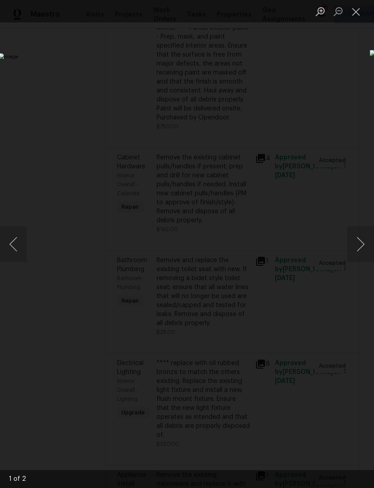
click at [363, 244] on button "Next image" at bounding box center [360, 244] width 27 height 36
click at [358, 15] on button "Close lightbox" at bounding box center [356, 12] width 18 height 16
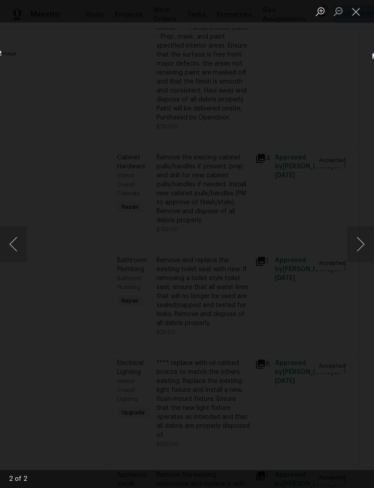
click at [360, 13] on button "Close lightbox" at bounding box center [356, 12] width 18 height 16
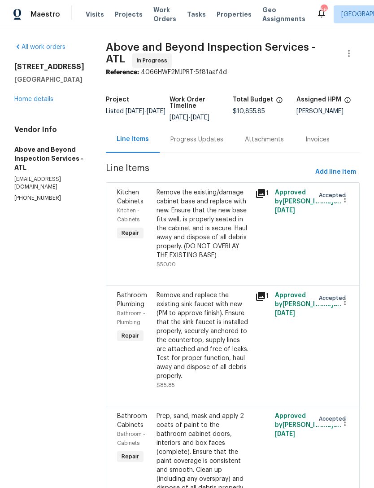
scroll to position [0, 0]
click at [32, 101] on link "Home details" at bounding box center [33, 99] width 39 height 6
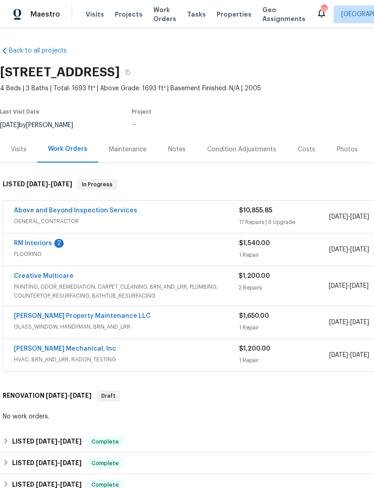
click at [178, 151] on div "Notes" at bounding box center [177, 149] width 18 height 9
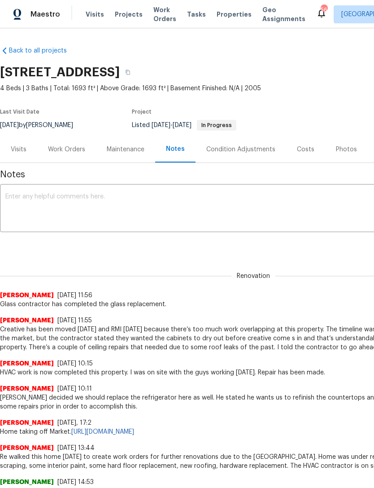
click at [161, 201] on textarea at bounding box center [253, 208] width 496 height 31
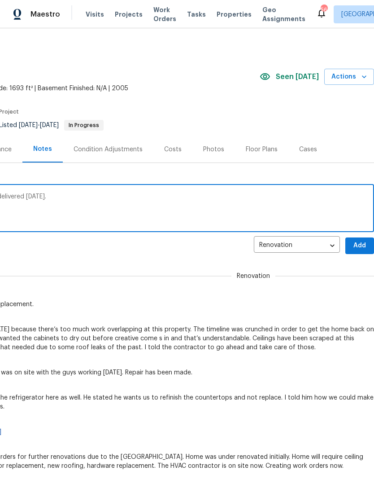
scroll to position [0, 133]
type textarea "appliances have been ordered and will be delivered on Wednesday."
click at [362, 242] on span "Add" at bounding box center [360, 245] width 14 height 11
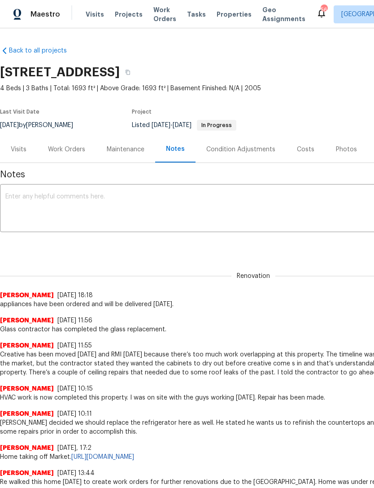
scroll to position [0, 0]
click at [71, 151] on div "Work Orders" at bounding box center [66, 149] width 37 height 9
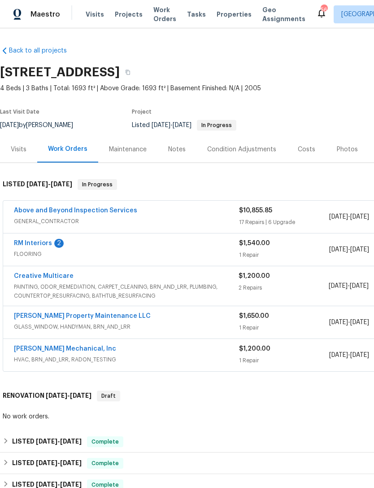
click at [95, 208] on link "Above and Beyond Inspection Services" at bounding box center [75, 210] width 123 height 6
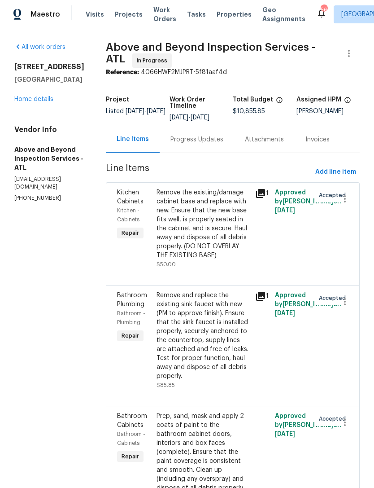
click at [213, 142] on div "Progress Updates" at bounding box center [197, 139] width 53 height 9
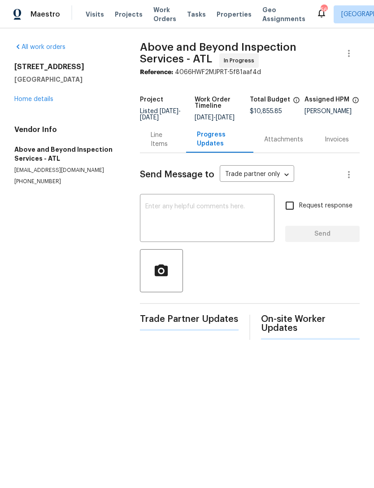
click at [217, 224] on textarea at bounding box center [207, 218] width 124 height 31
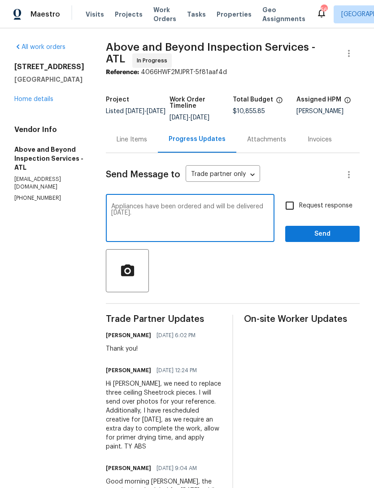
type textarea "Appliances have been ordered and will be delivered Wednesday."
click at [321, 240] on span "Send" at bounding box center [323, 233] width 60 height 11
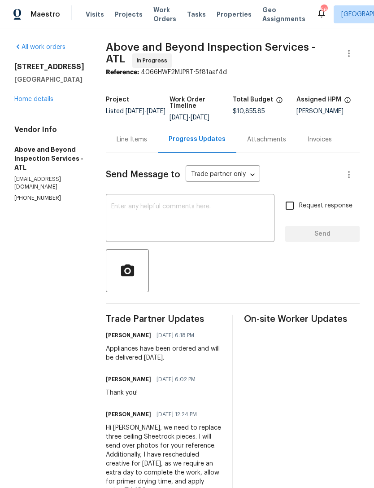
click at [31, 102] on link "Home details" at bounding box center [33, 99] width 39 height 6
